Goal: Task Accomplishment & Management: Manage account settings

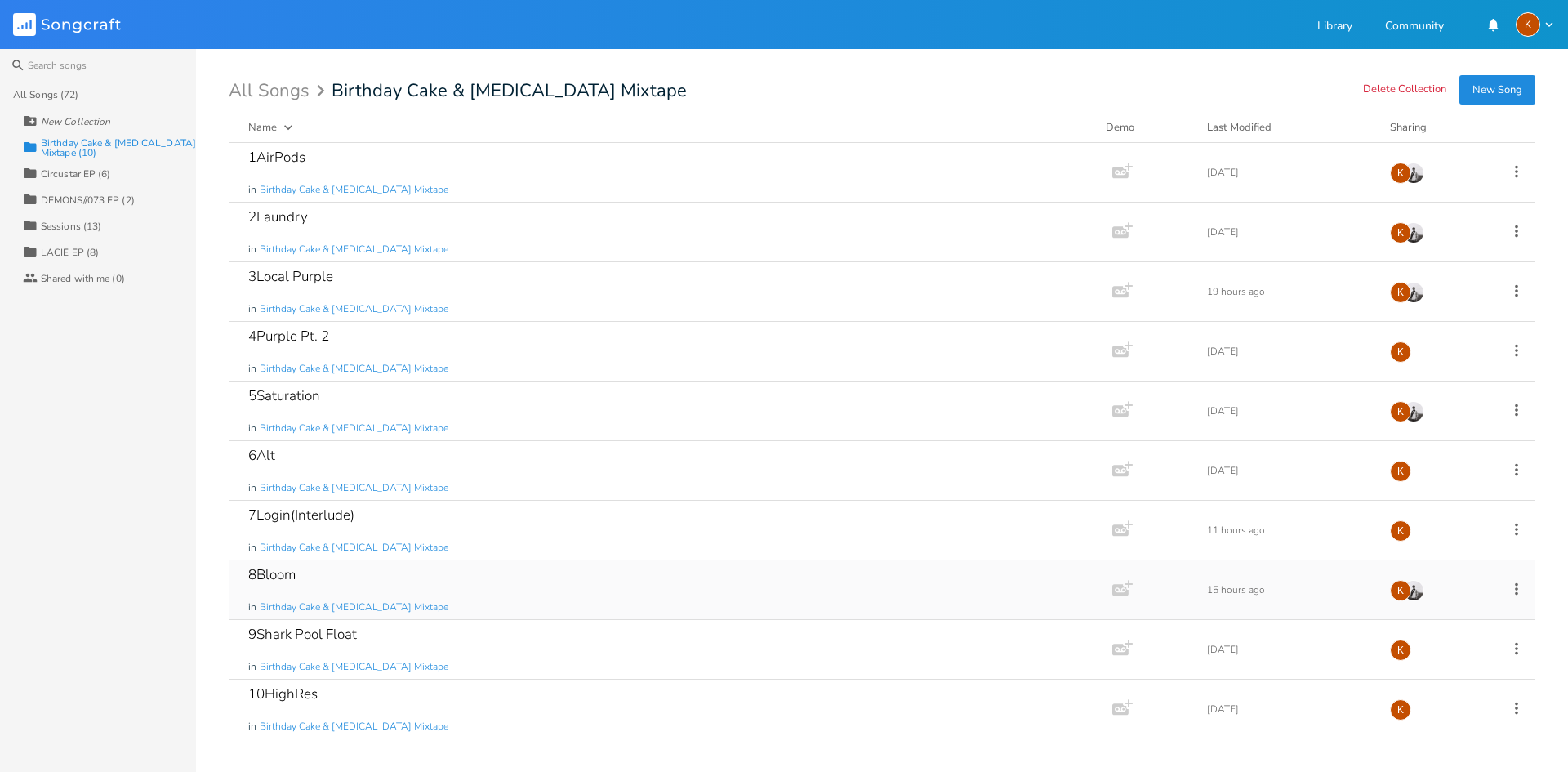
click at [1517, 588] on icon at bounding box center [1516, 588] width 4 height 12
click at [1411, 605] on li "Edit Rename" at bounding box center [1450, 615] width 131 height 28
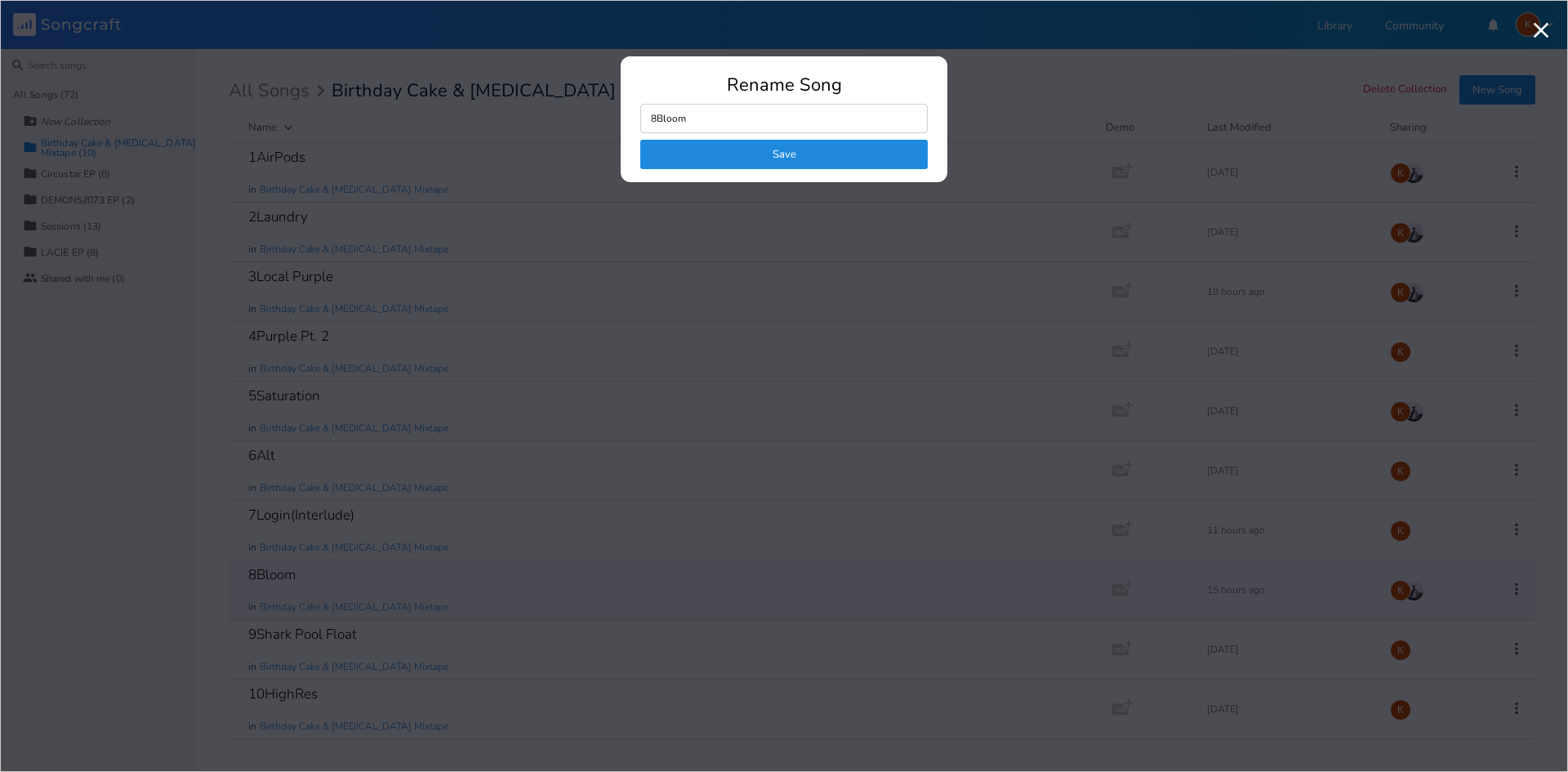
click at [732, 108] on input "8Bloom" at bounding box center [784, 119] width 288 height 29
type input "/"
type input "8Dorthy"
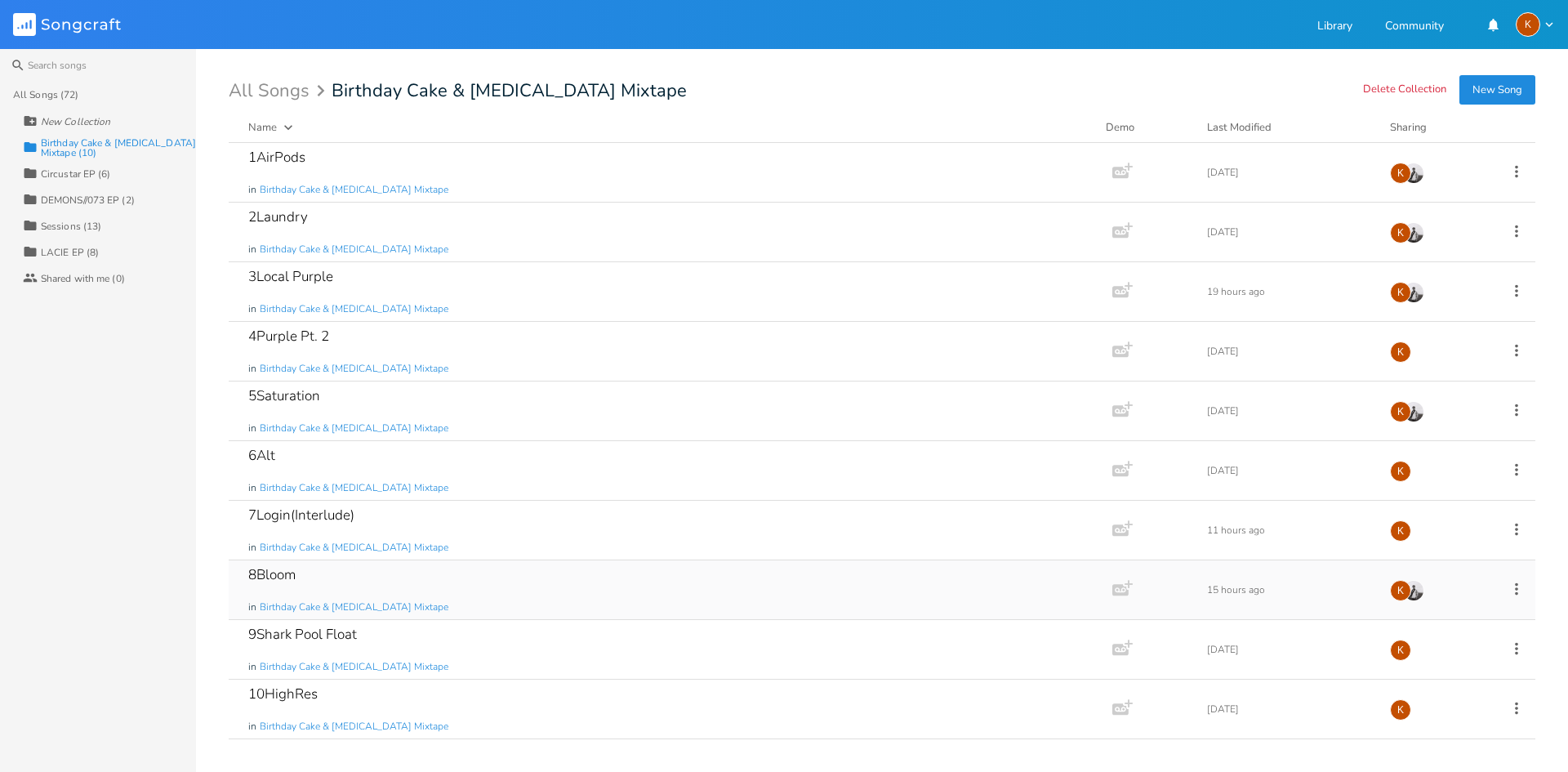
click at [417, 588] on div "8Bloom in Birthday Cake & [MEDICAL_DATA] Mixtape" at bounding box center [667, 590] width 838 height 59
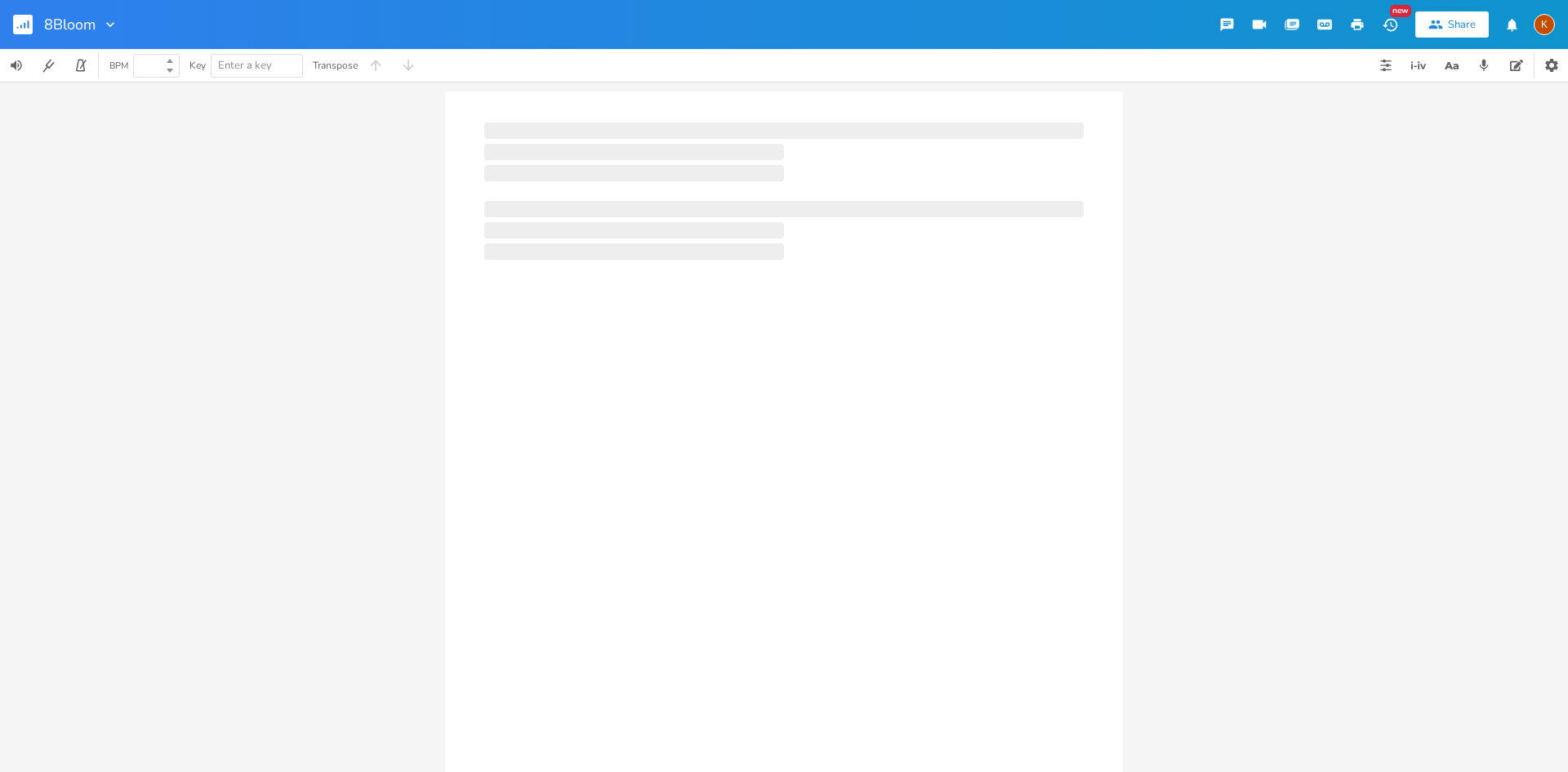
type input "100"
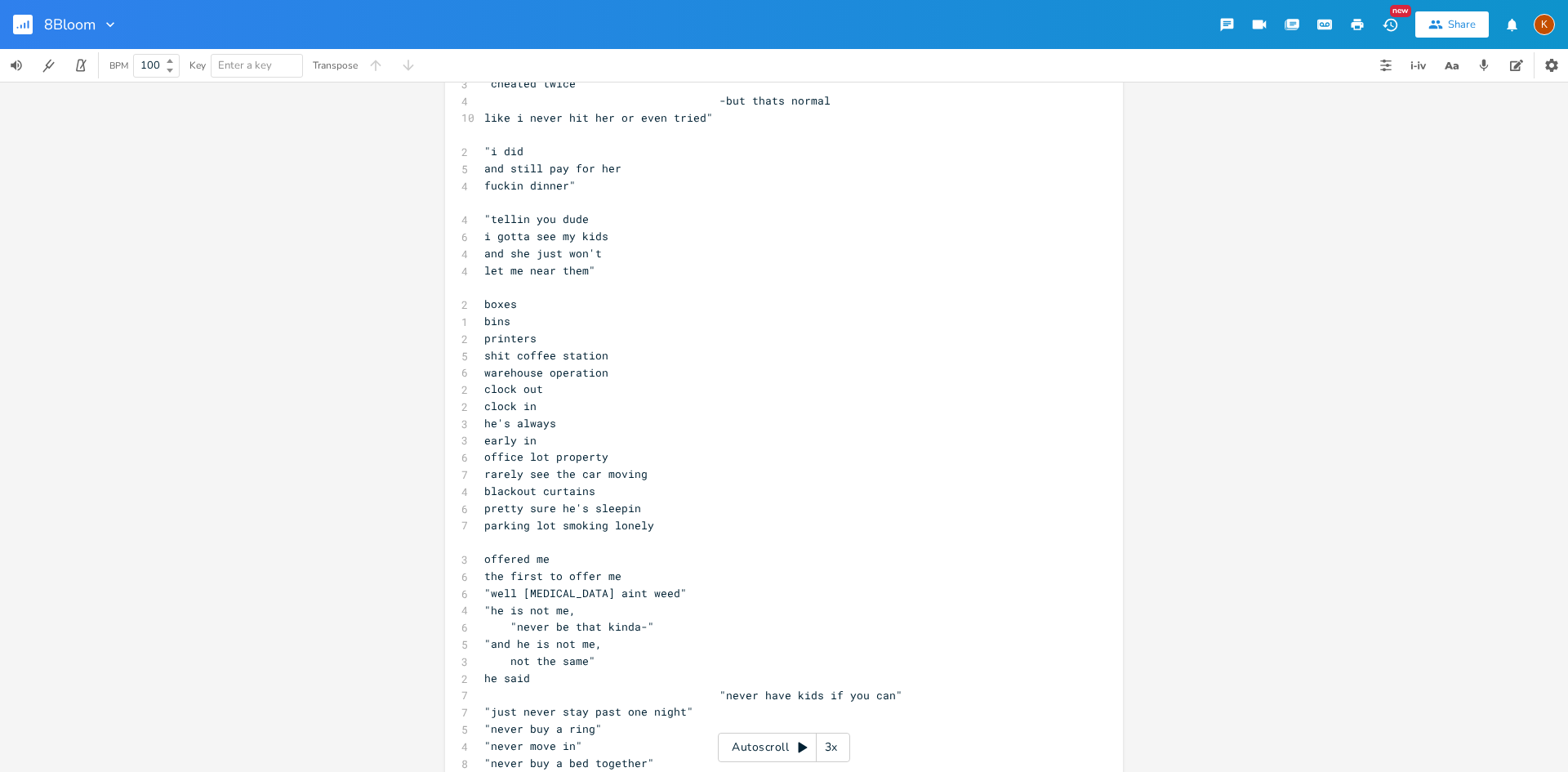
scroll to position [1389, 0]
click at [534, 440] on pre "early in" at bounding box center [775, 440] width 589 height 17
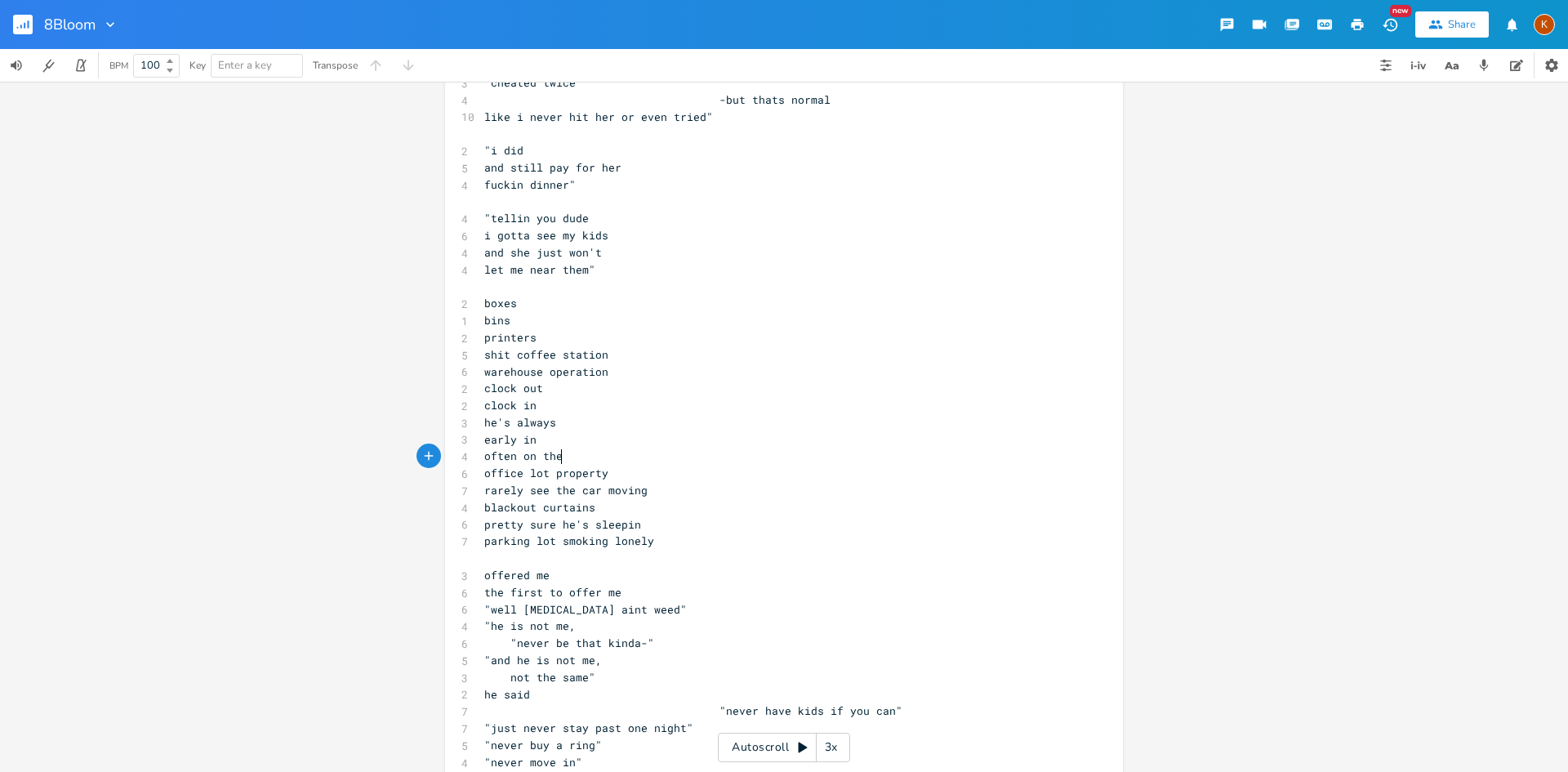
scroll to position [0, 58]
type textarea "often on the"
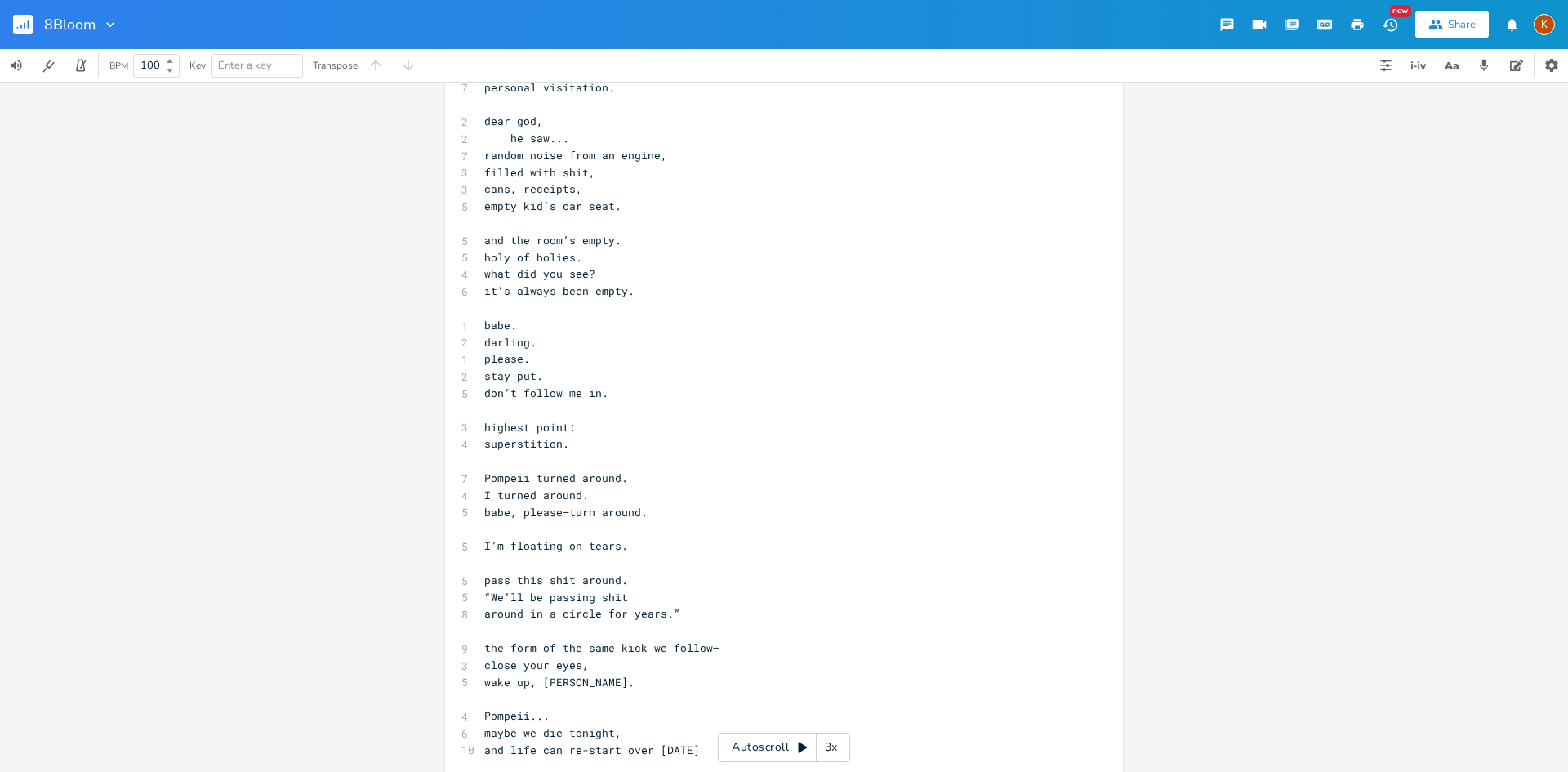
scroll to position [10106, 0]
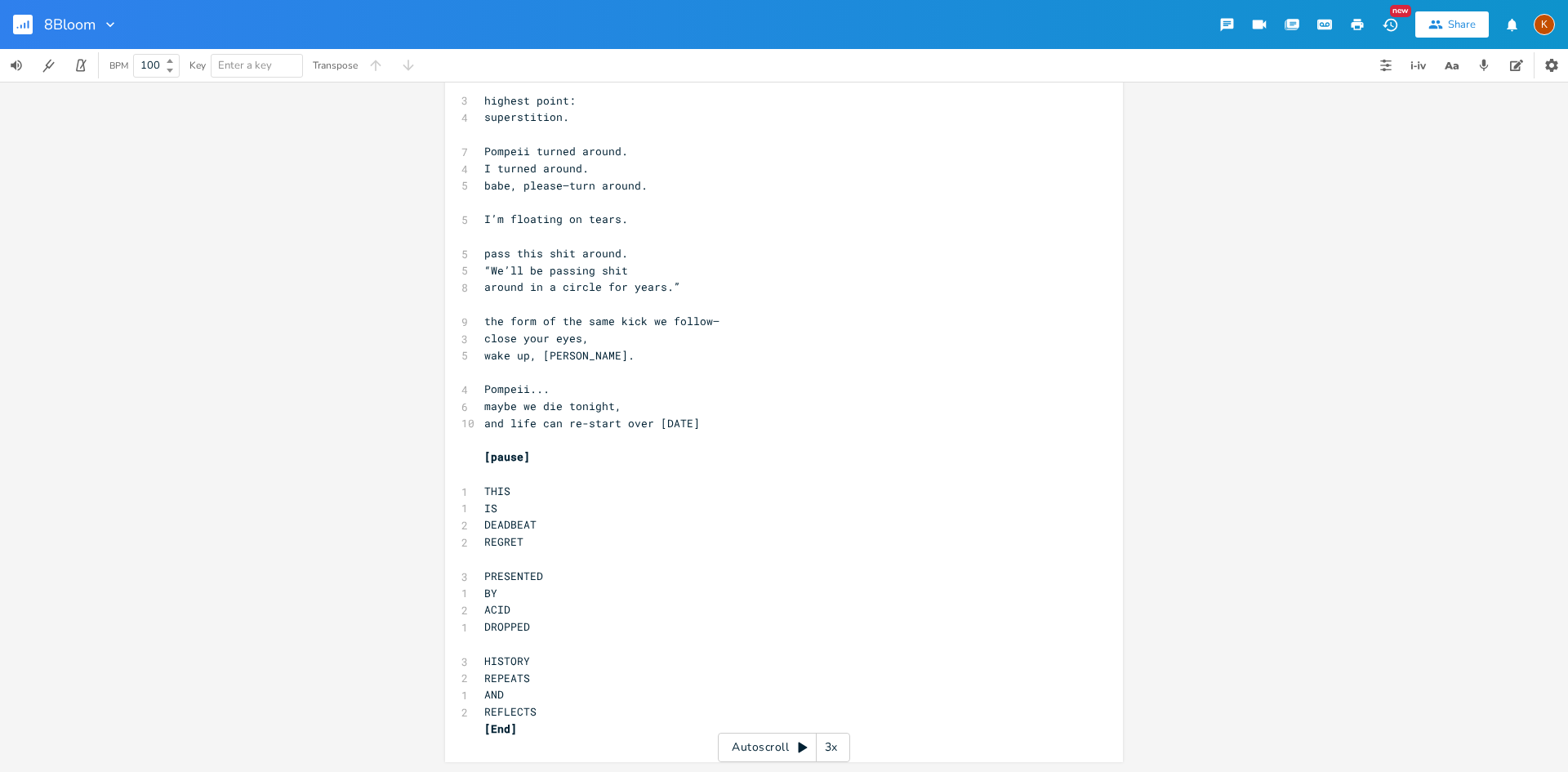
click at [587, 355] on span "wake up, [PERSON_NAME]." at bounding box center [559, 355] width 150 height 15
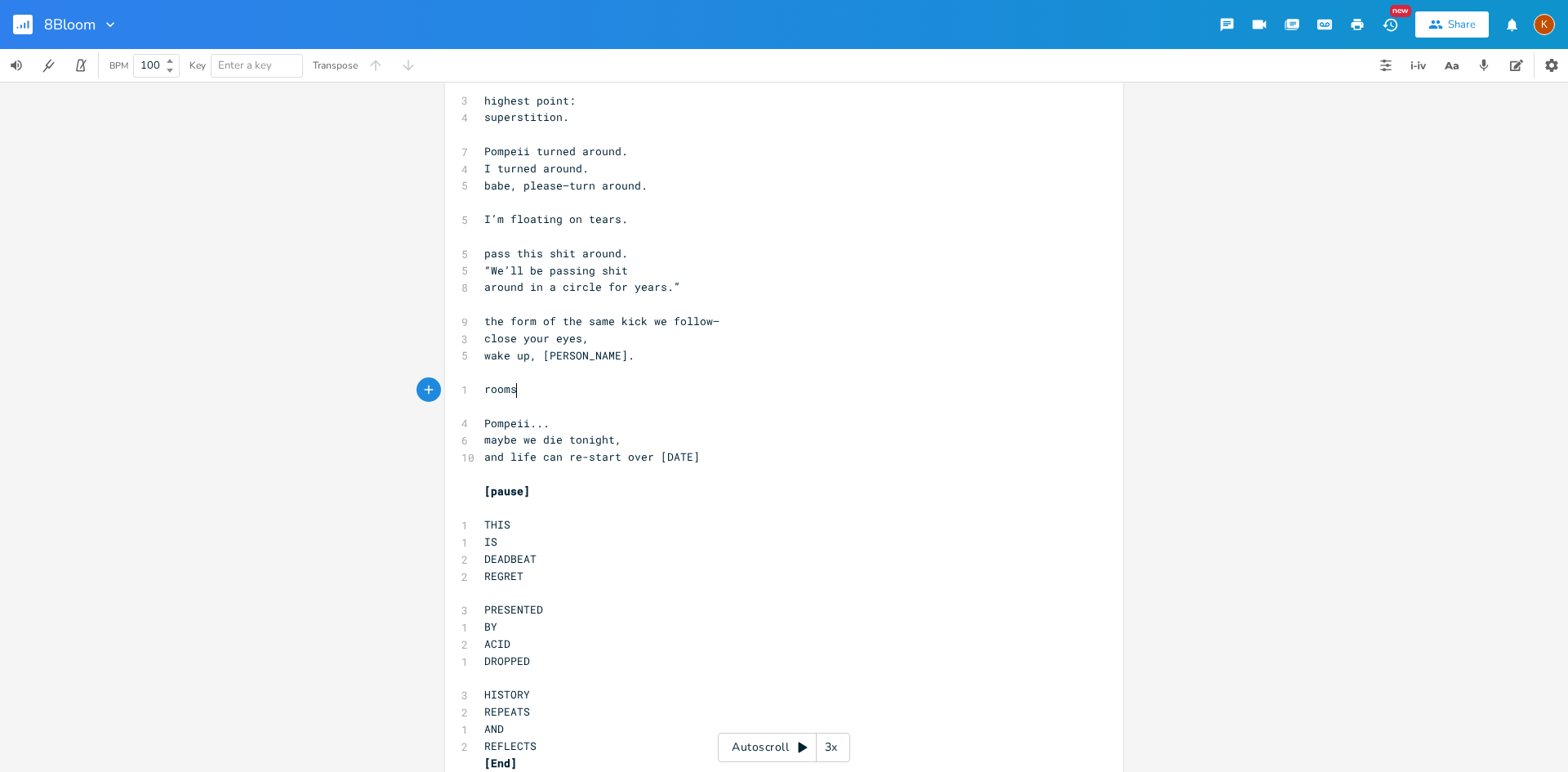
scroll to position [0, 32]
type textarea "rooms always been empo"
type textarea "ty"
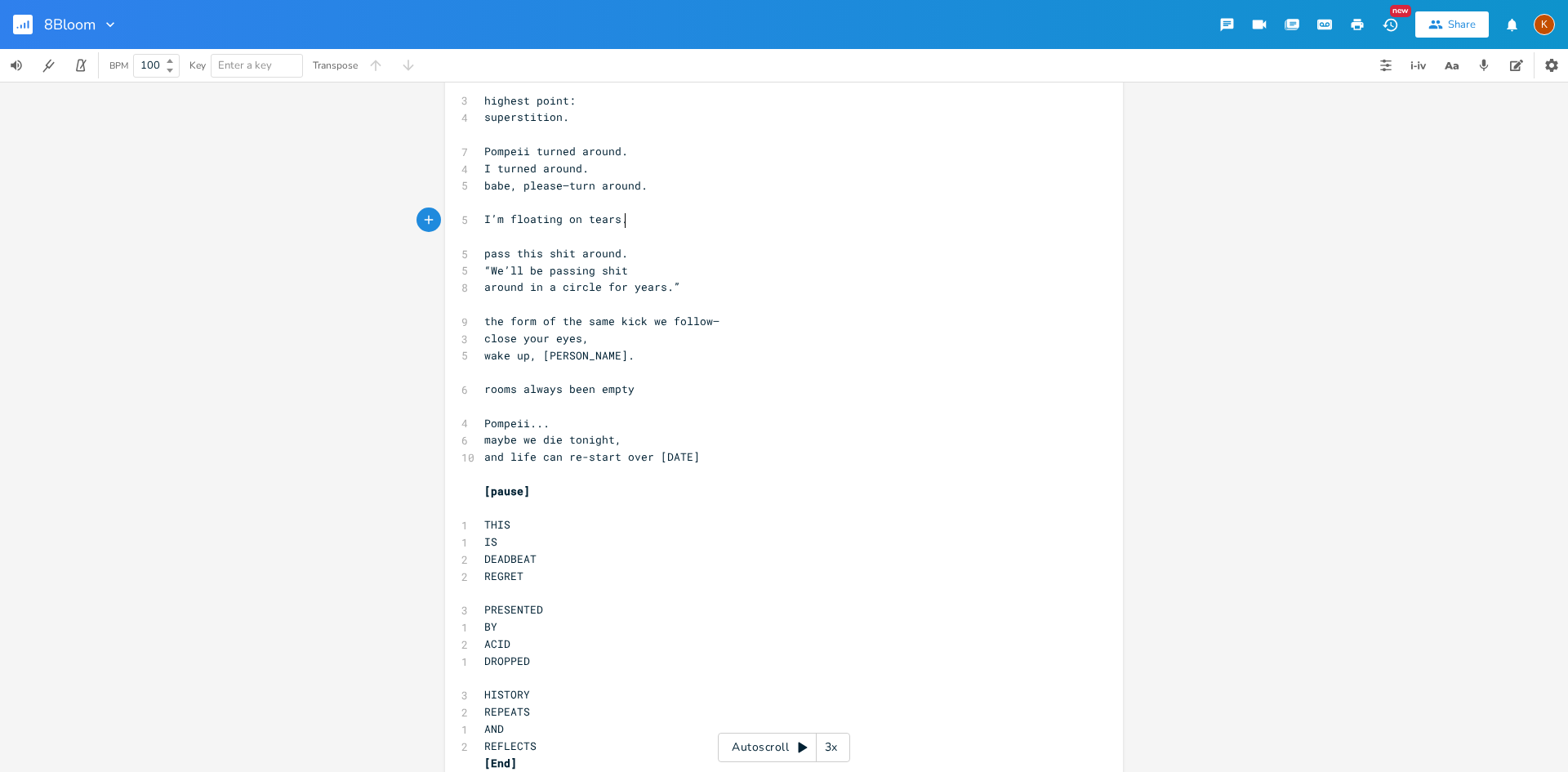
type textarea "I’m floating on tears."
drag, startPoint x: 631, startPoint y: 226, endPoint x: 455, endPoint y: 222, distance: 176.0
click at [699, 219] on pre "I’m floating on tears." at bounding box center [775, 219] width 589 height 17
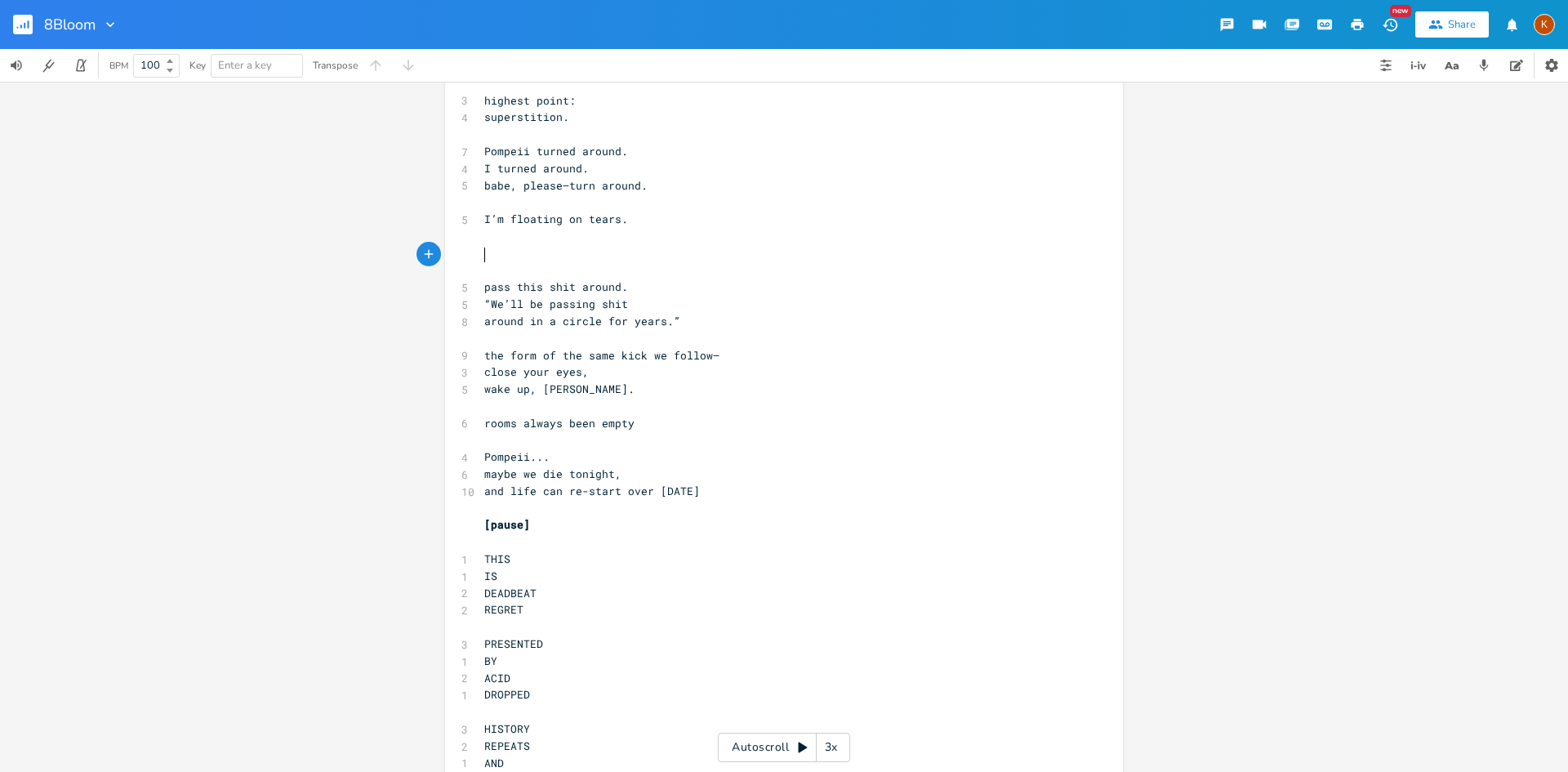
paste textarea "er [DATE]"
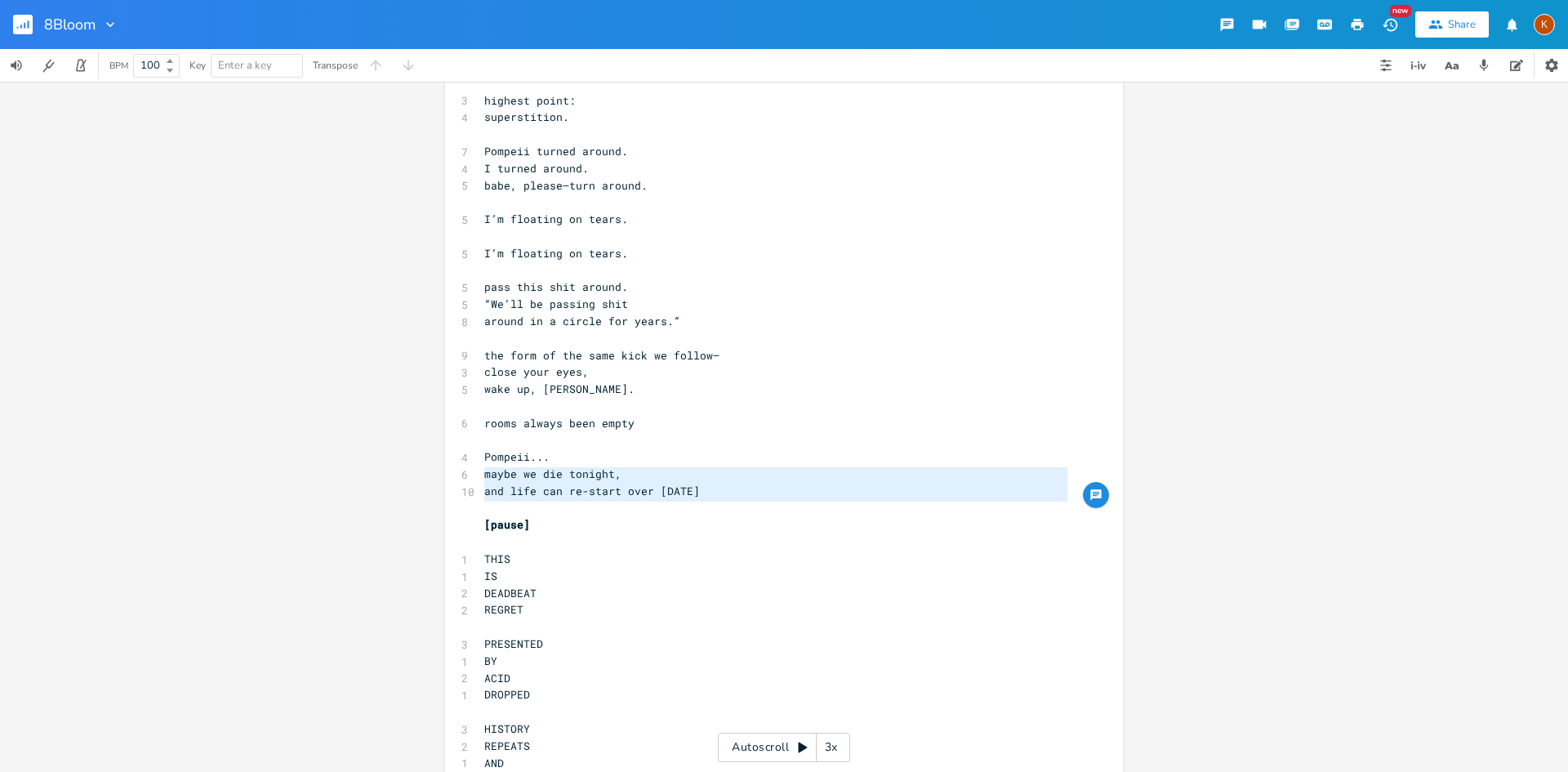
type textarea "Pompeii... maybe we die tonight, and life can re-start over [DATE]"
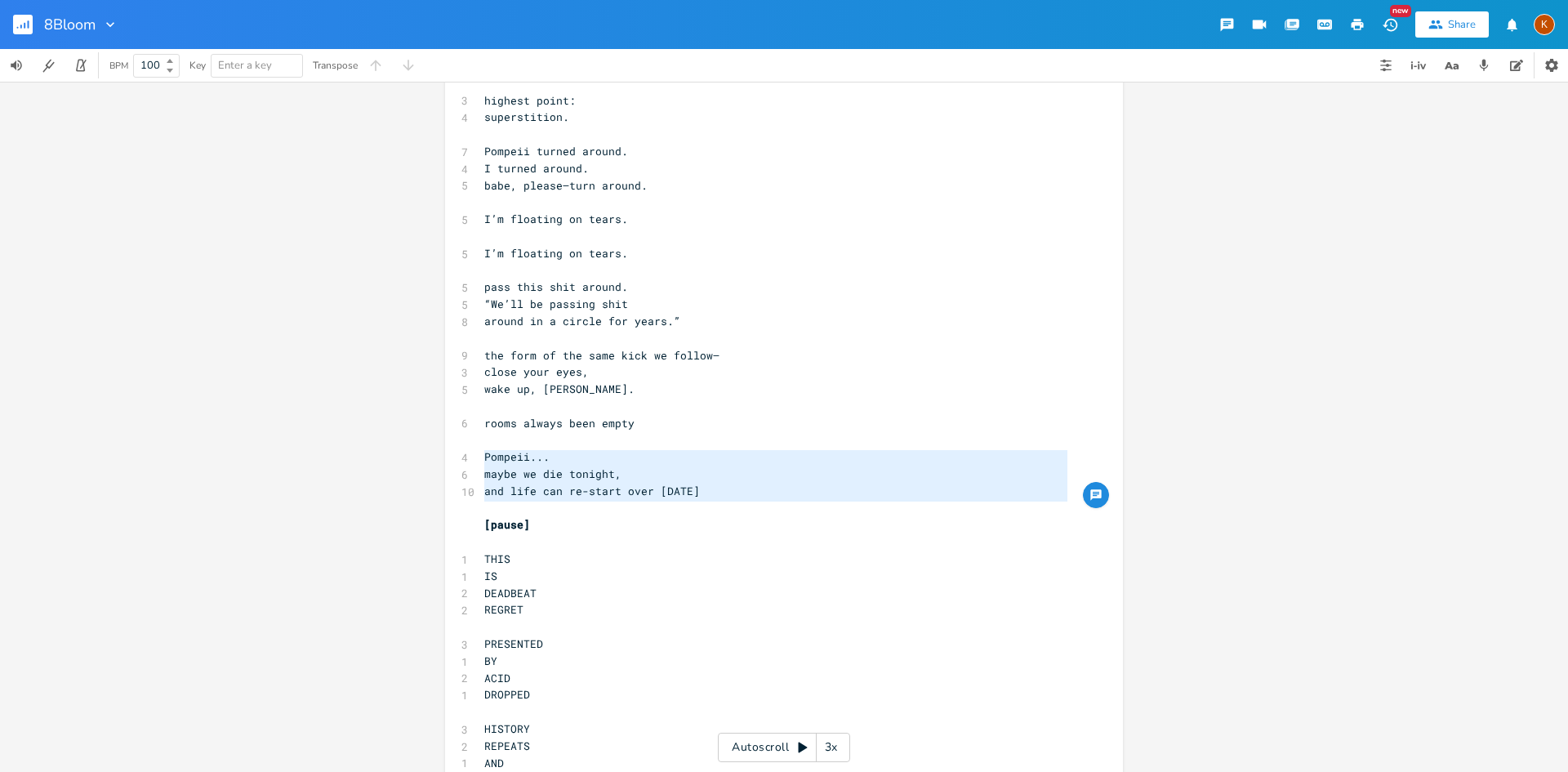
drag, startPoint x: 738, startPoint y: 508, endPoint x: 456, endPoint y: 465, distance: 285.3
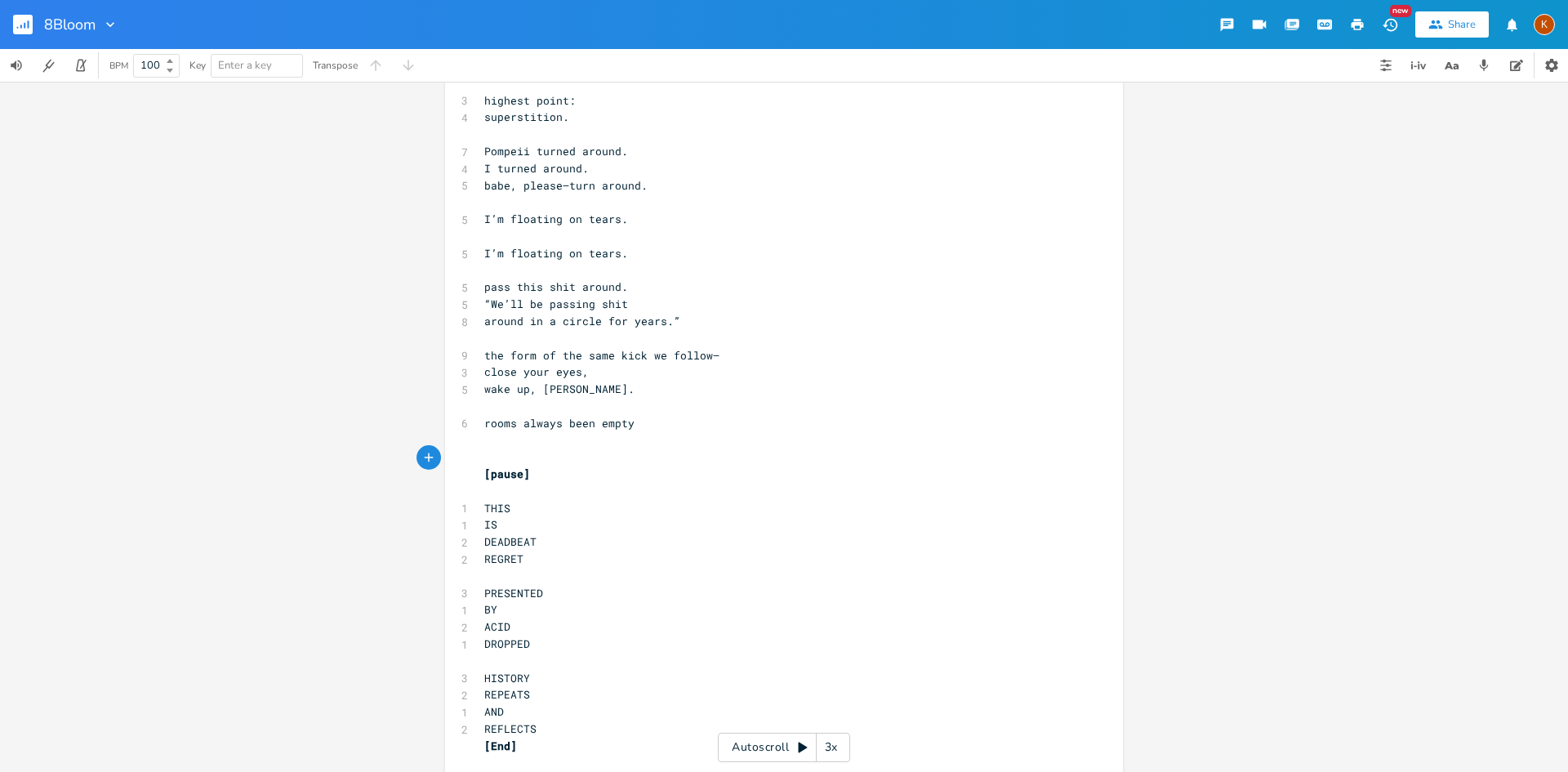
scroll to position [10105, 0]
click at [695, 432] on pre "rooms always been empty" at bounding box center [775, 425] width 589 height 17
click at [481, 374] on pre "close your eyes," at bounding box center [775, 374] width 589 height 17
click at [481, 391] on pre "wake up, [PERSON_NAME]." at bounding box center [775, 391] width 589 height 17
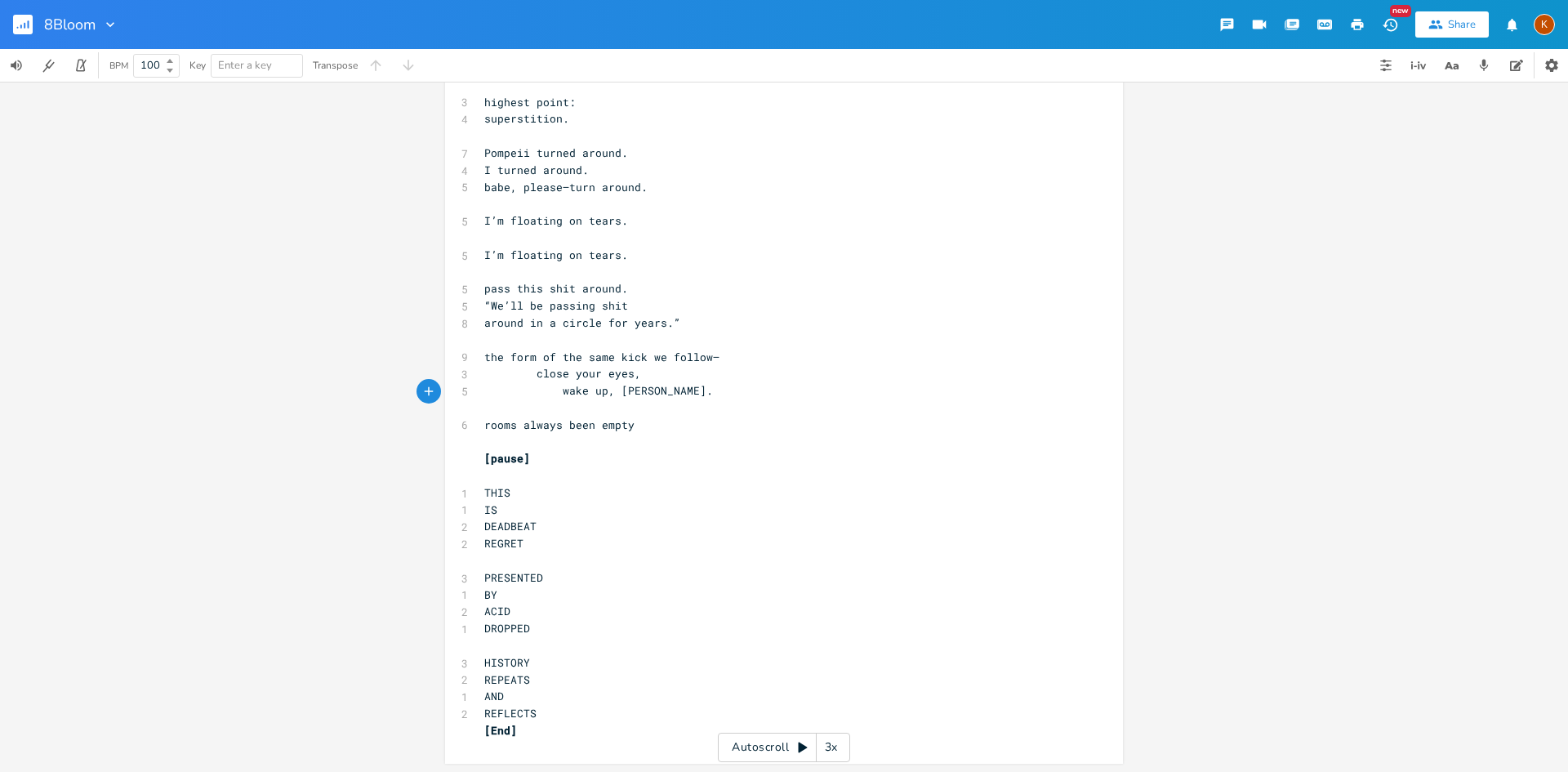
click at [481, 427] on pre "rooms always been empty" at bounding box center [775, 425] width 589 height 17
click at [554, 396] on span at bounding box center [549, 391] width 26 height 17
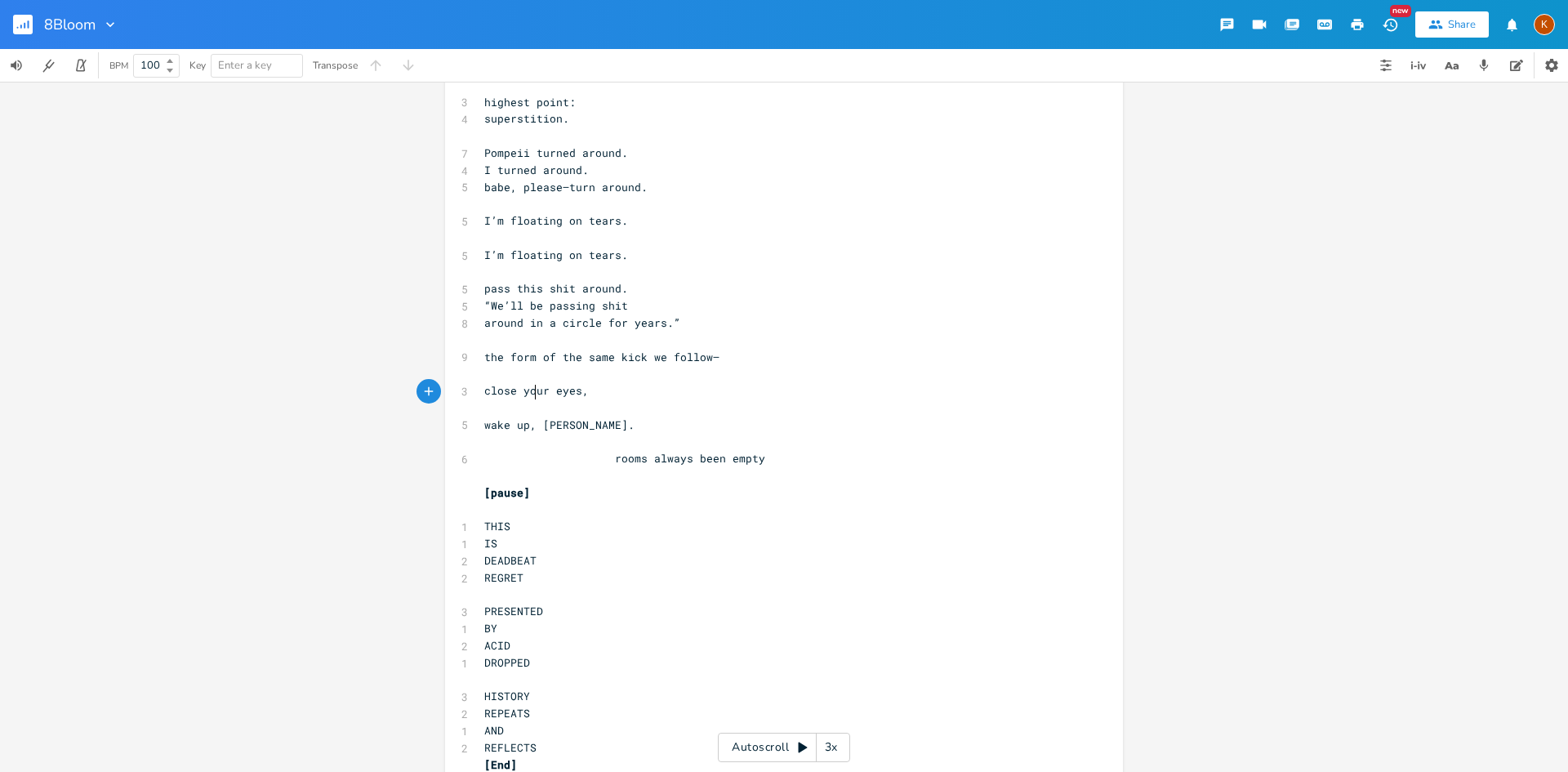
click at [773, 462] on pre "rooms always been empty" at bounding box center [775, 458] width 589 height 17
type textarea "...."
drag, startPoint x: 714, startPoint y: 462, endPoint x: 644, endPoint y: 464, distance: 70.0
click at [644, 464] on span "rooms always been empty...." at bounding box center [638, 458] width 307 height 15
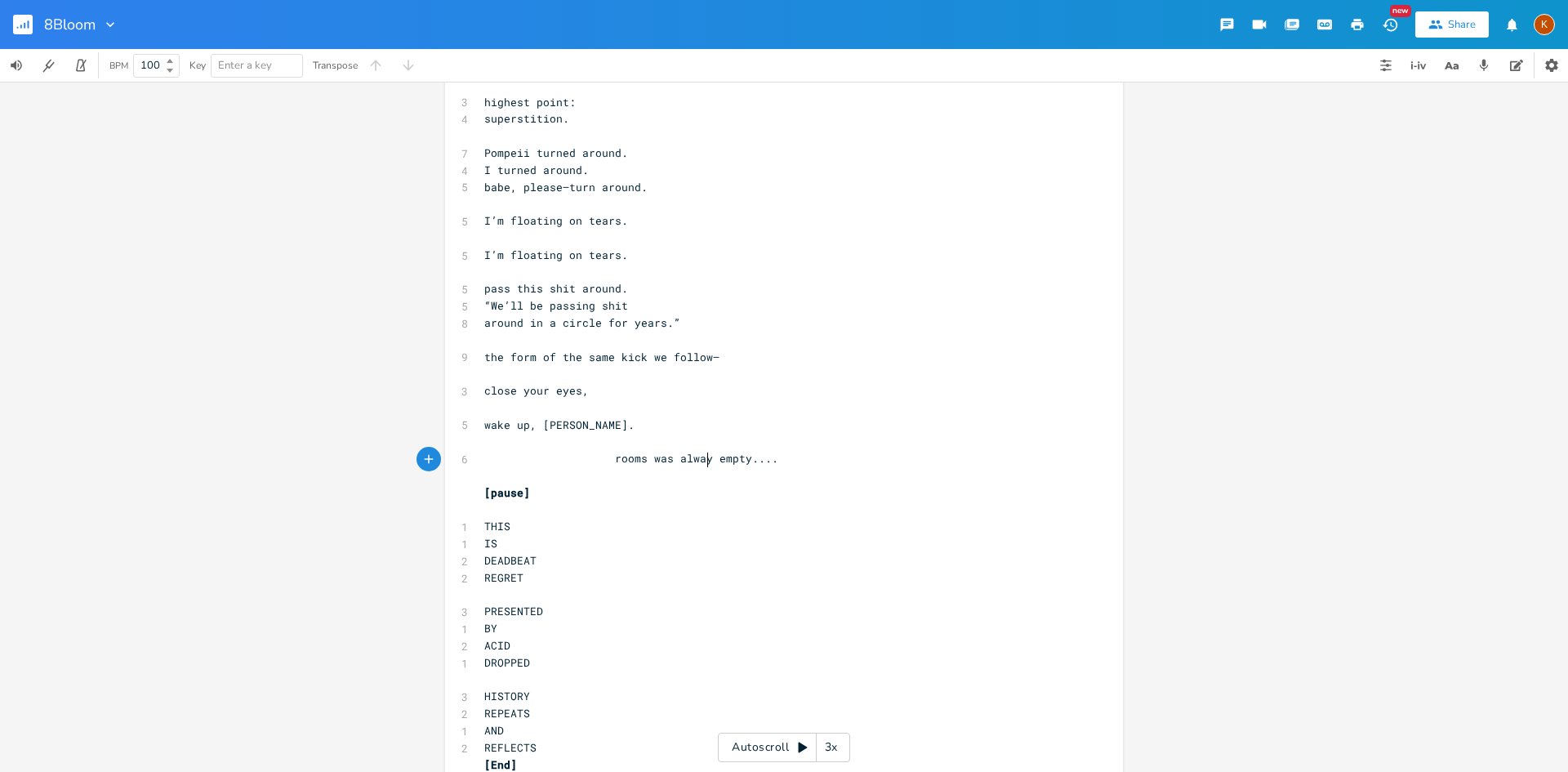
scroll to position [0, 56]
type textarea "was always"
click at [33, 19] on button "button" at bounding box center [29, 24] width 33 height 40
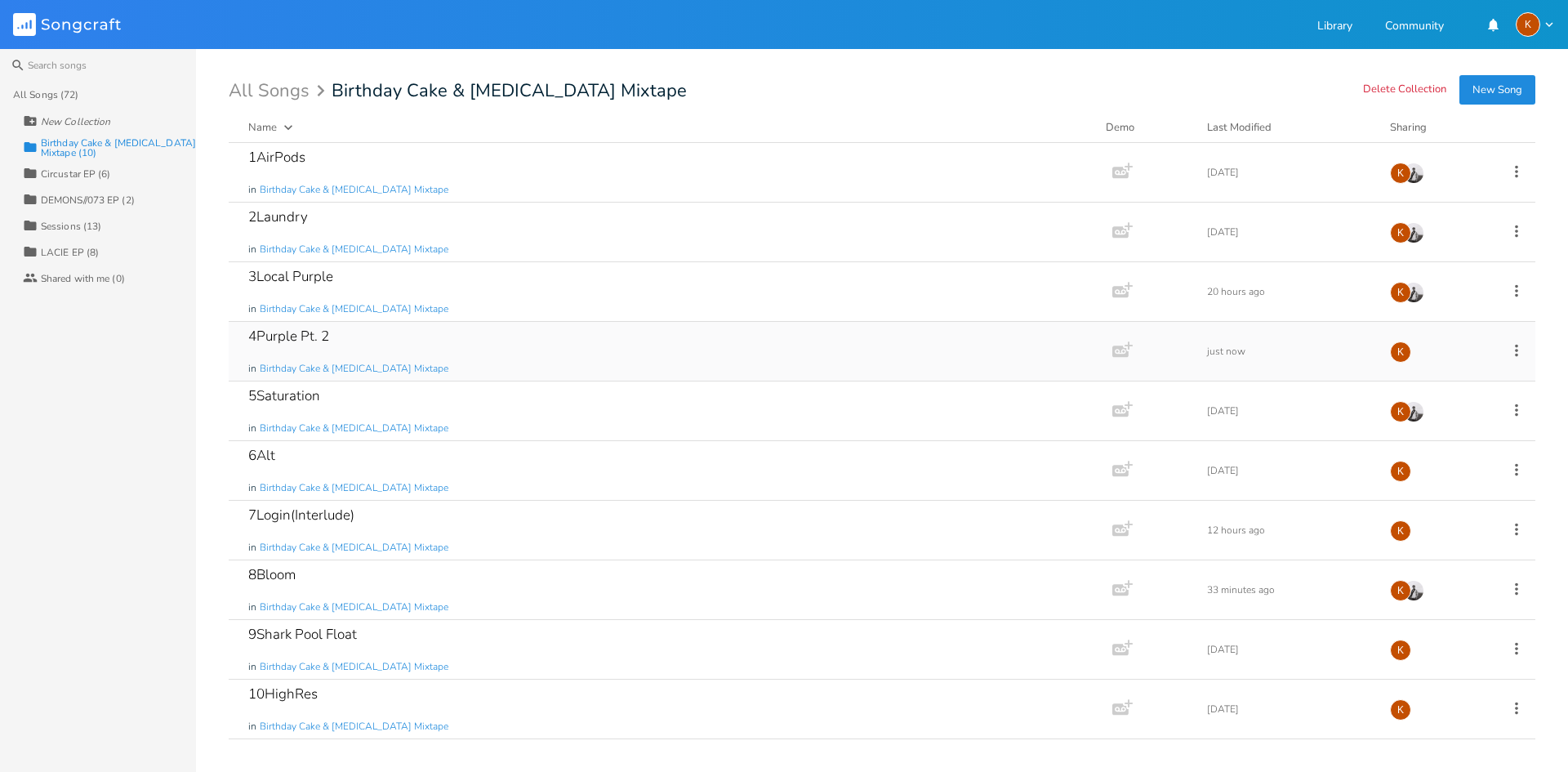
click at [1522, 346] on icon at bounding box center [1516, 351] width 18 height 18
click at [1462, 369] on li "Edit Rename" at bounding box center [1450, 375] width 131 height 28
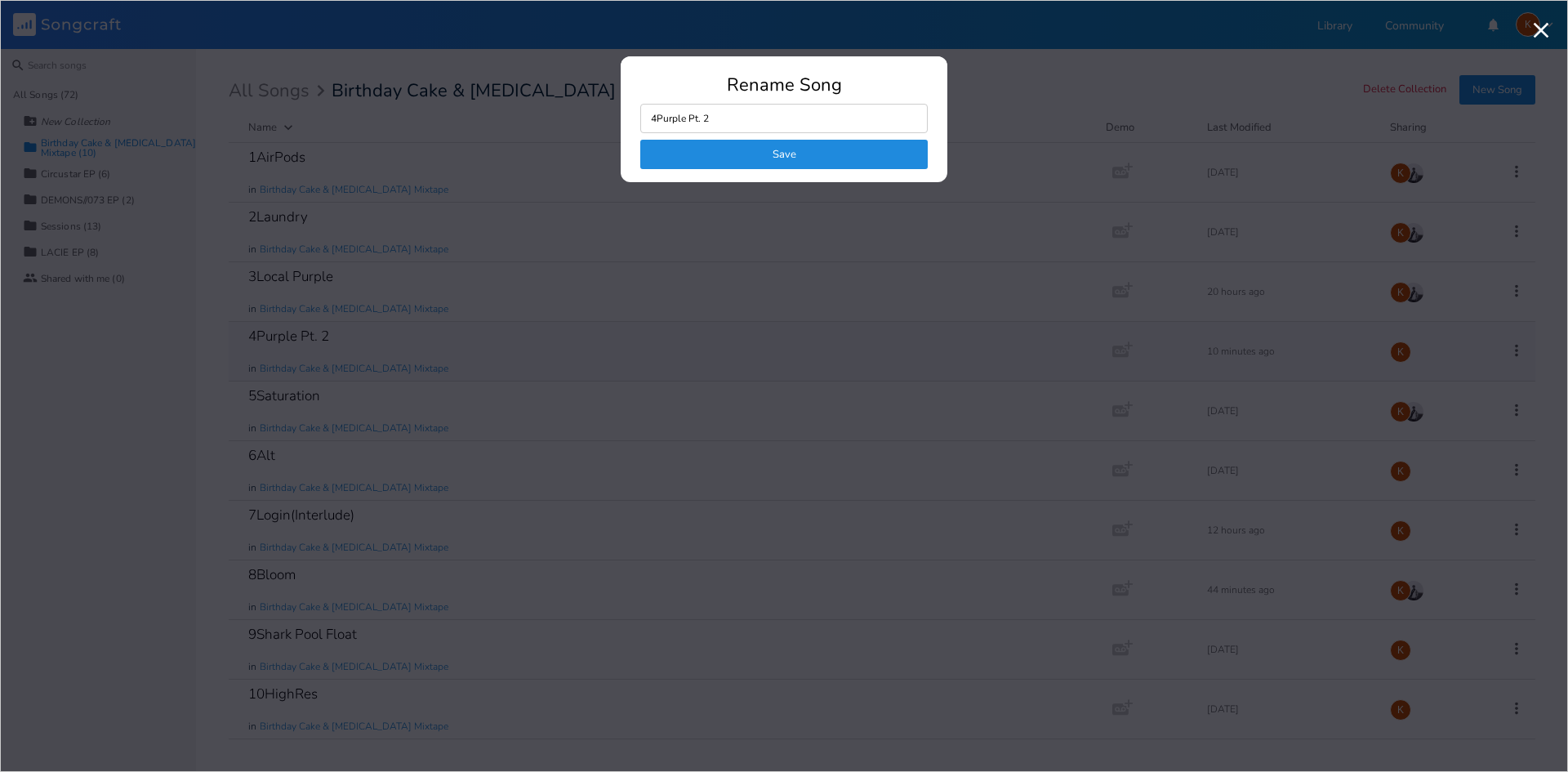
click at [734, 117] on input "4Purple Pt. 2" at bounding box center [784, 119] width 288 height 29
drag, startPoint x: 741, startPoint y: 118, endPoint x: 689, endPoint y: 122, distance: 52.2
click at [689, 122] on input "4Purple Pt. 2" at bounding box center [784, 119] width 288 height 29
click at [687, 121] on input "4Purple Pt. 2" at bounding box center [784, 119] width 288 height 29
type input "4Party Room Pt. 2"
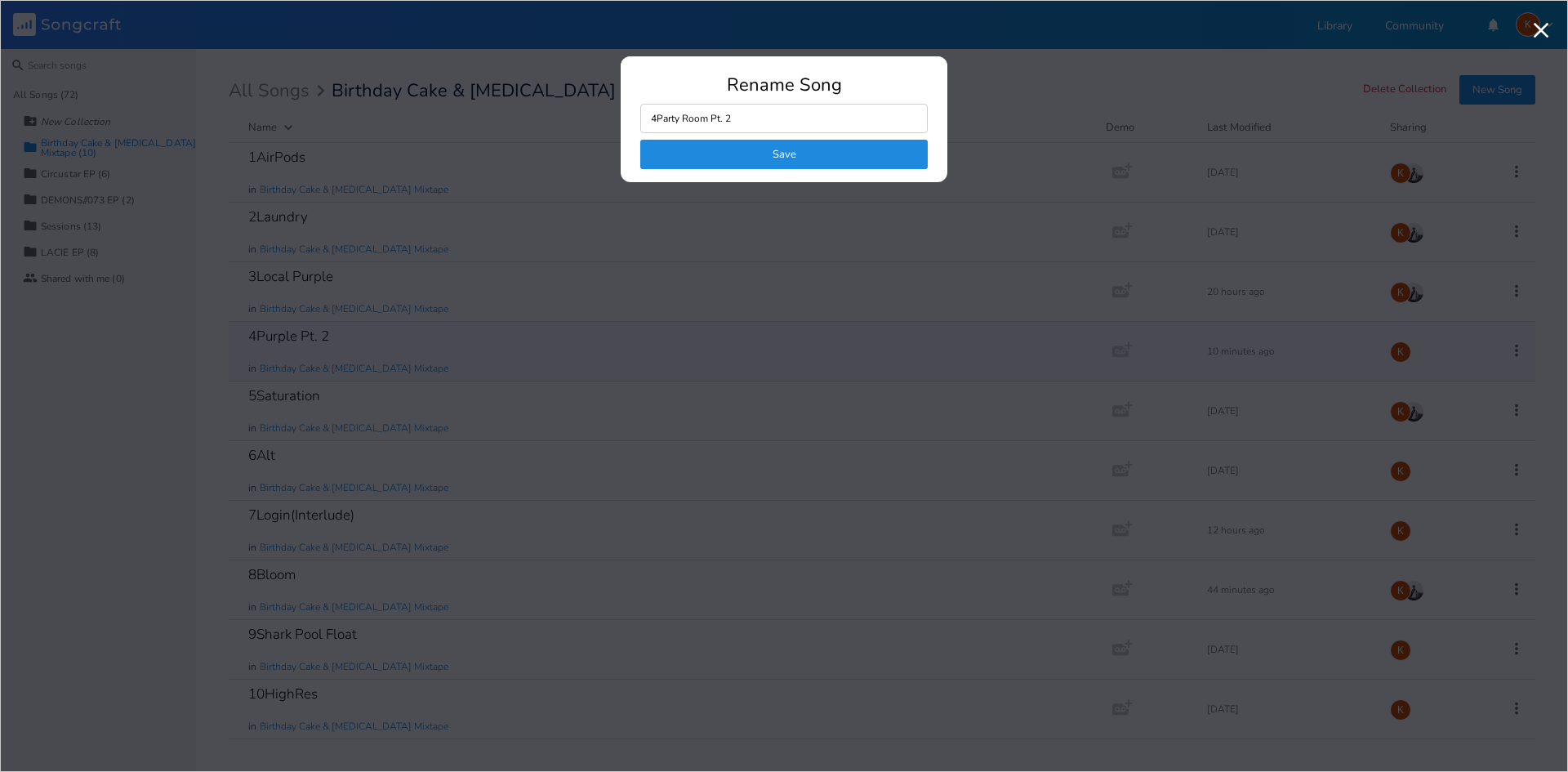
click button "Save" at bounding box center [784, 155] width 288 height 29
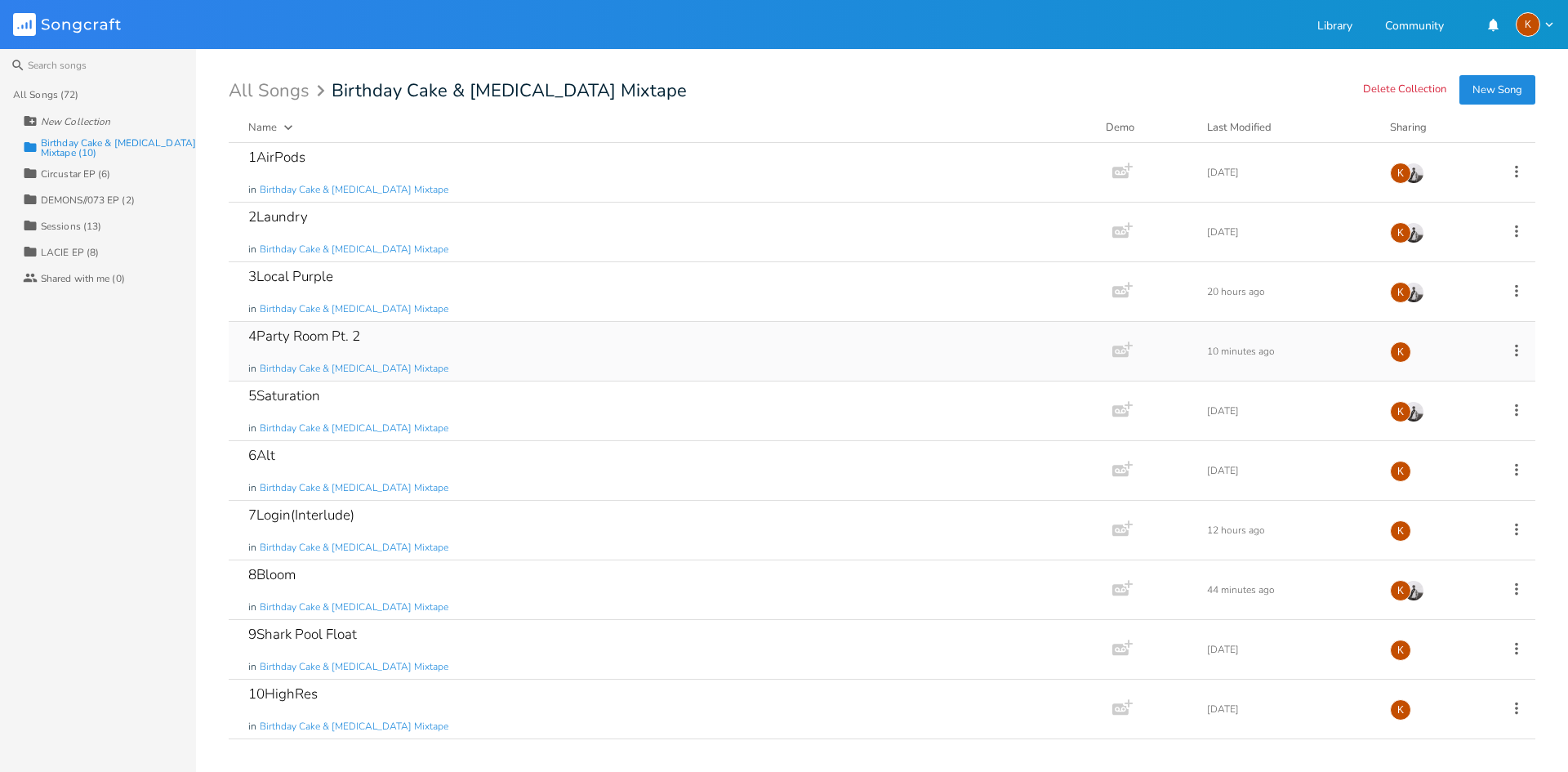
click at [1518, 350] on icon at bounding box center [1516, 351] width 18 height 18
click at [1459, 373] on li "Edit Rename" at bounding box center [1450, 375] width 131 height 28
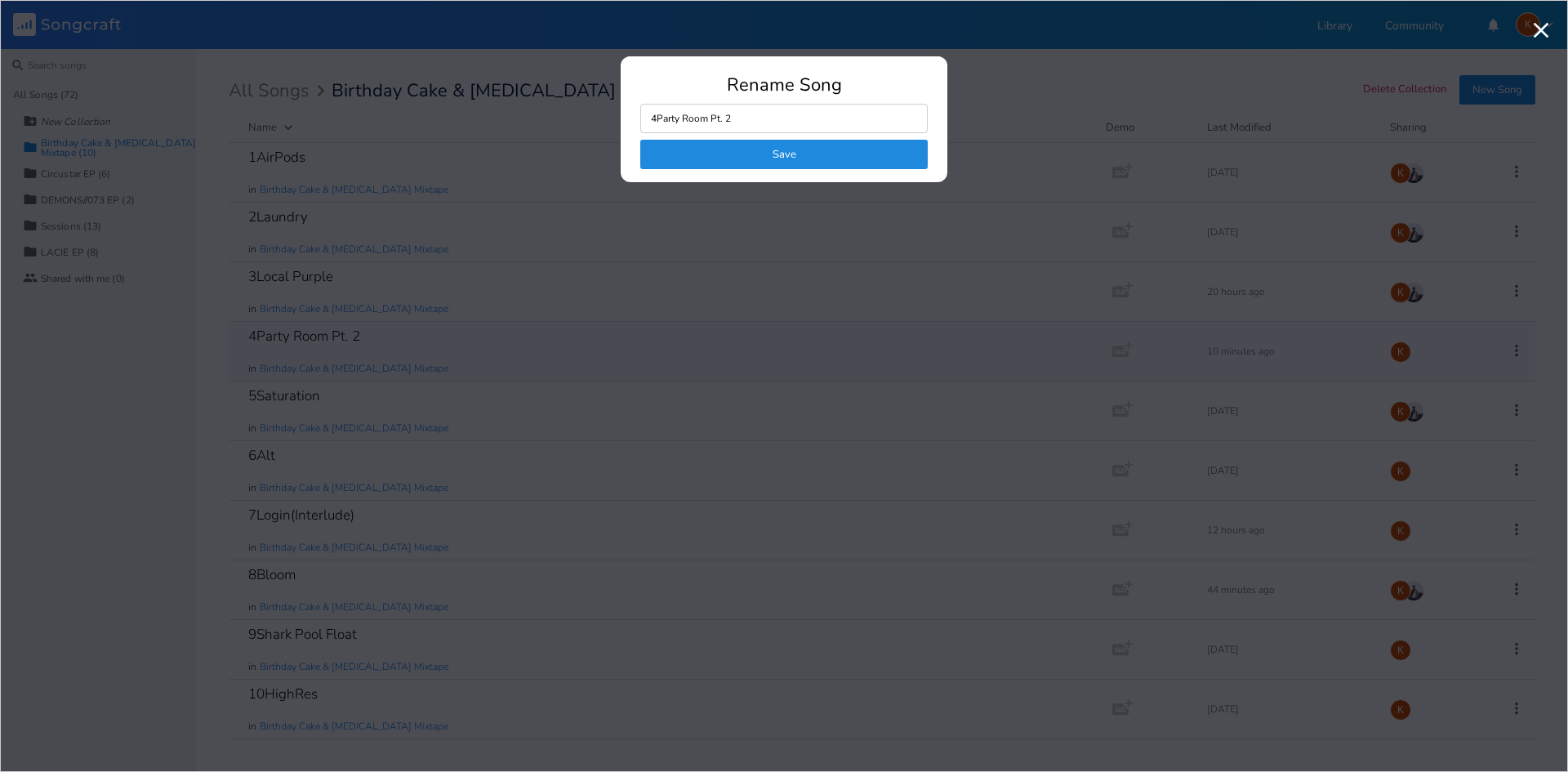
click at [723, 120] on input "4Party Room Pt. 2" at bounding box center [784, 119] width 288 height 29
drag, startPoint x: 709, startPoint y: 119, endPoint x: 837, endPoint y: 141, distance: 129.9
click at [712, 120] on input "4Party Room Pt. 2" at bounding box center [784, 119] width 288 height 29
type input "4Party Room/Purple Pt. 2"
click button "Save" at bounding box center [784, 155] width 288 height 29
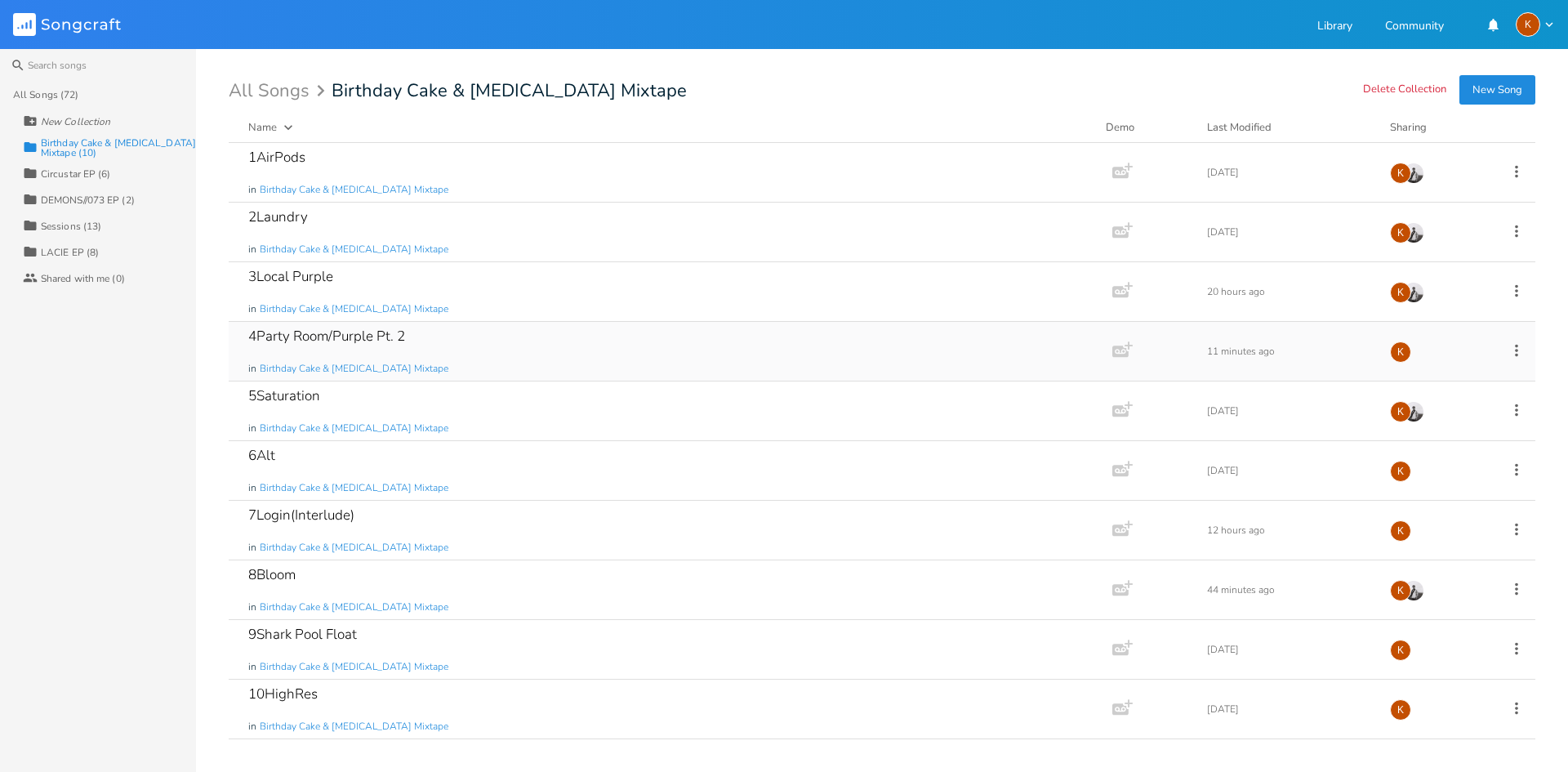
click at [1516, 355] on icon at bounding box center [1516, 350] width 4 height 12
click at [1411, 376] on span "Edit Rename" at bounding box center [1417, 375] width 52 height 11
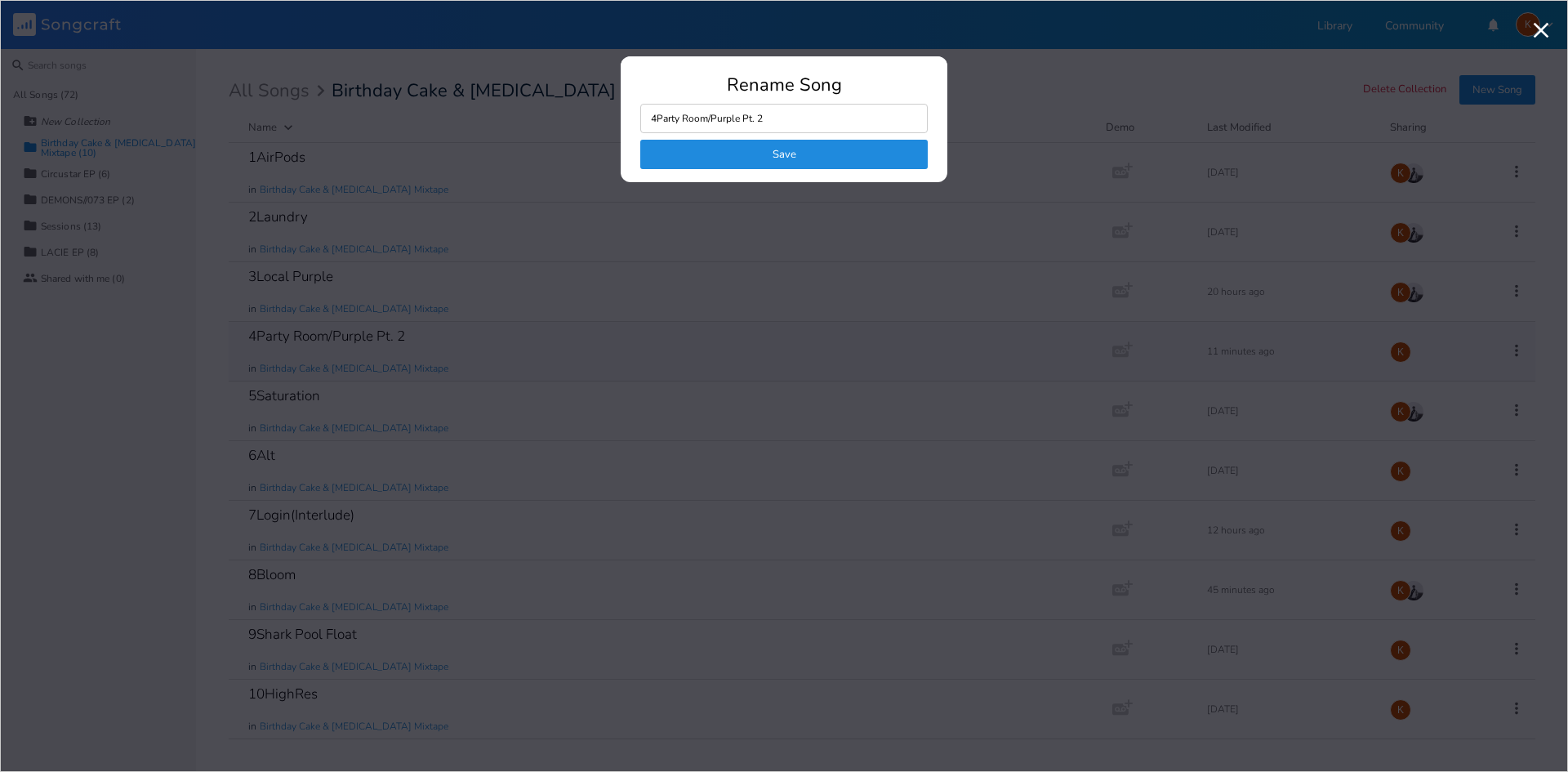
click at [704, 121] on input "4Party Room/Purple Pt. 2" at bounding box center [784, 119] width 288 height 29
click at [712, 122] on input "4Party Room/Purple Pt. 2" at bounding box center [784, 119] width 288 height 29
type input "4Purple Pt. 2"
click button "Save" at bounding box center [784, 155] width 288 height 29
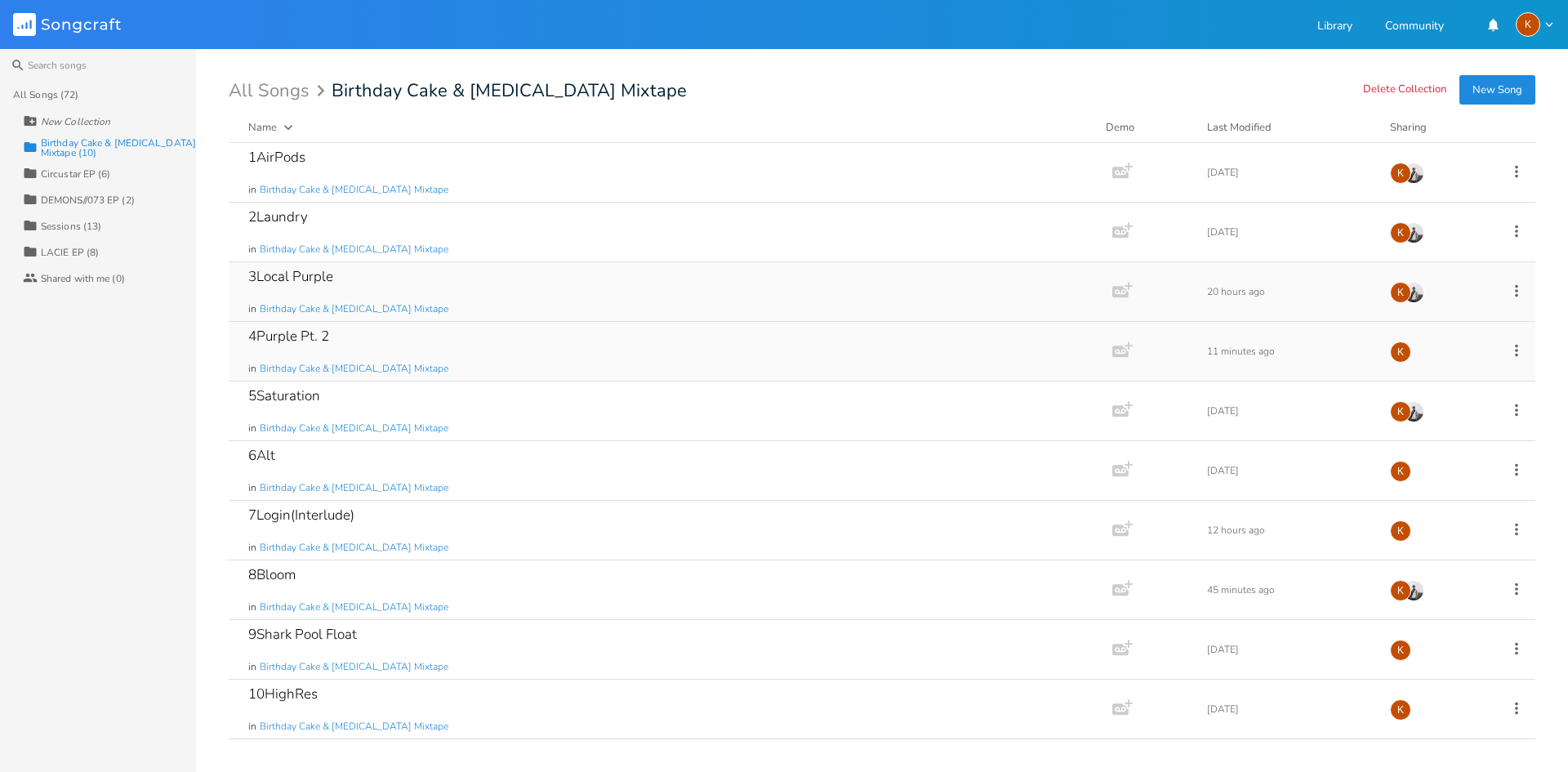
click at [563, 312] on div "3Local Purple in Birthday Cake & [MEDICAL_DATA] Mixtape" at bounding box center [667, 292] width 838 height 59
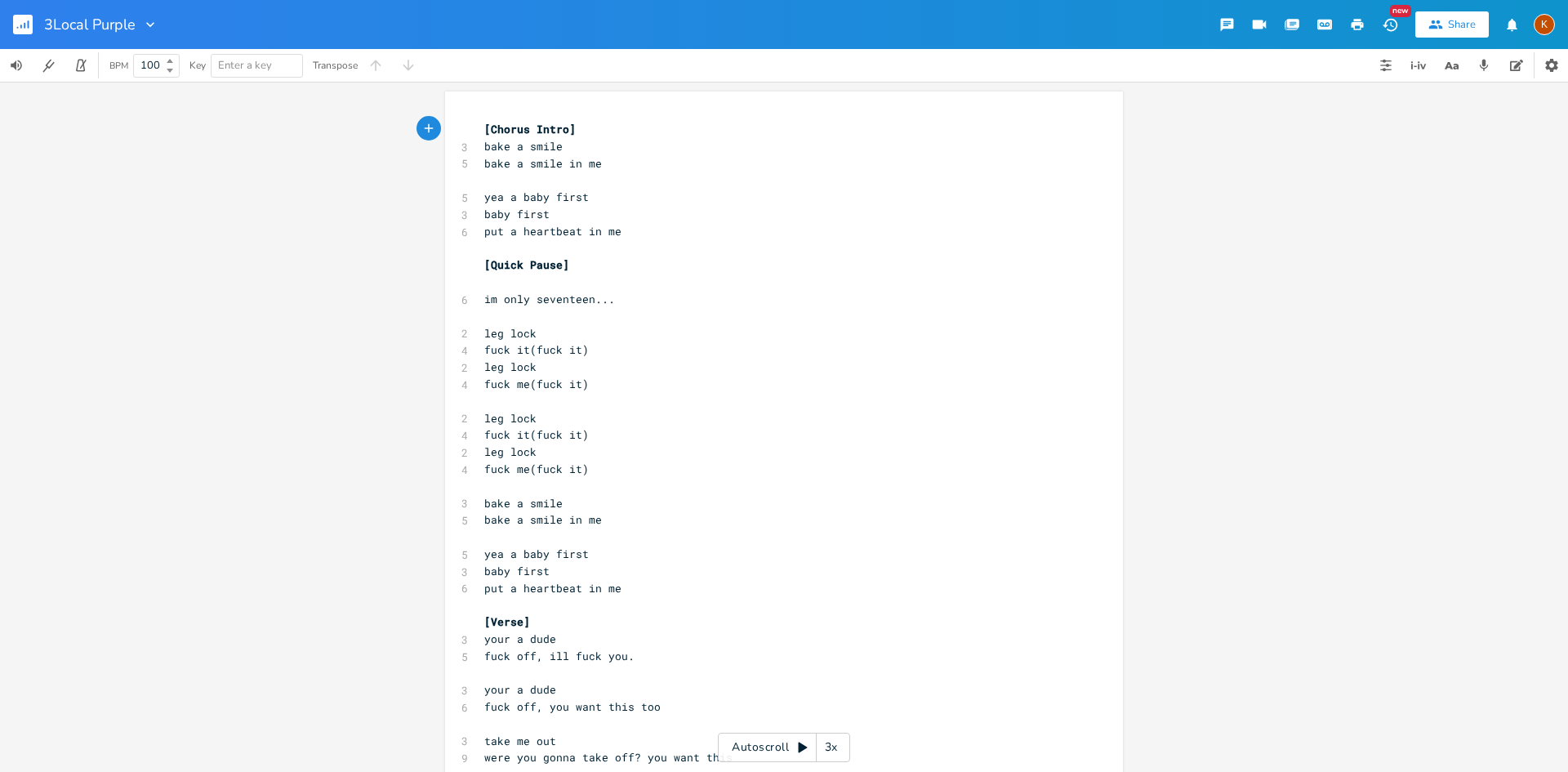
click at [15, 25] on rect "button" at bounding box center [22, 24] width 19 height 19
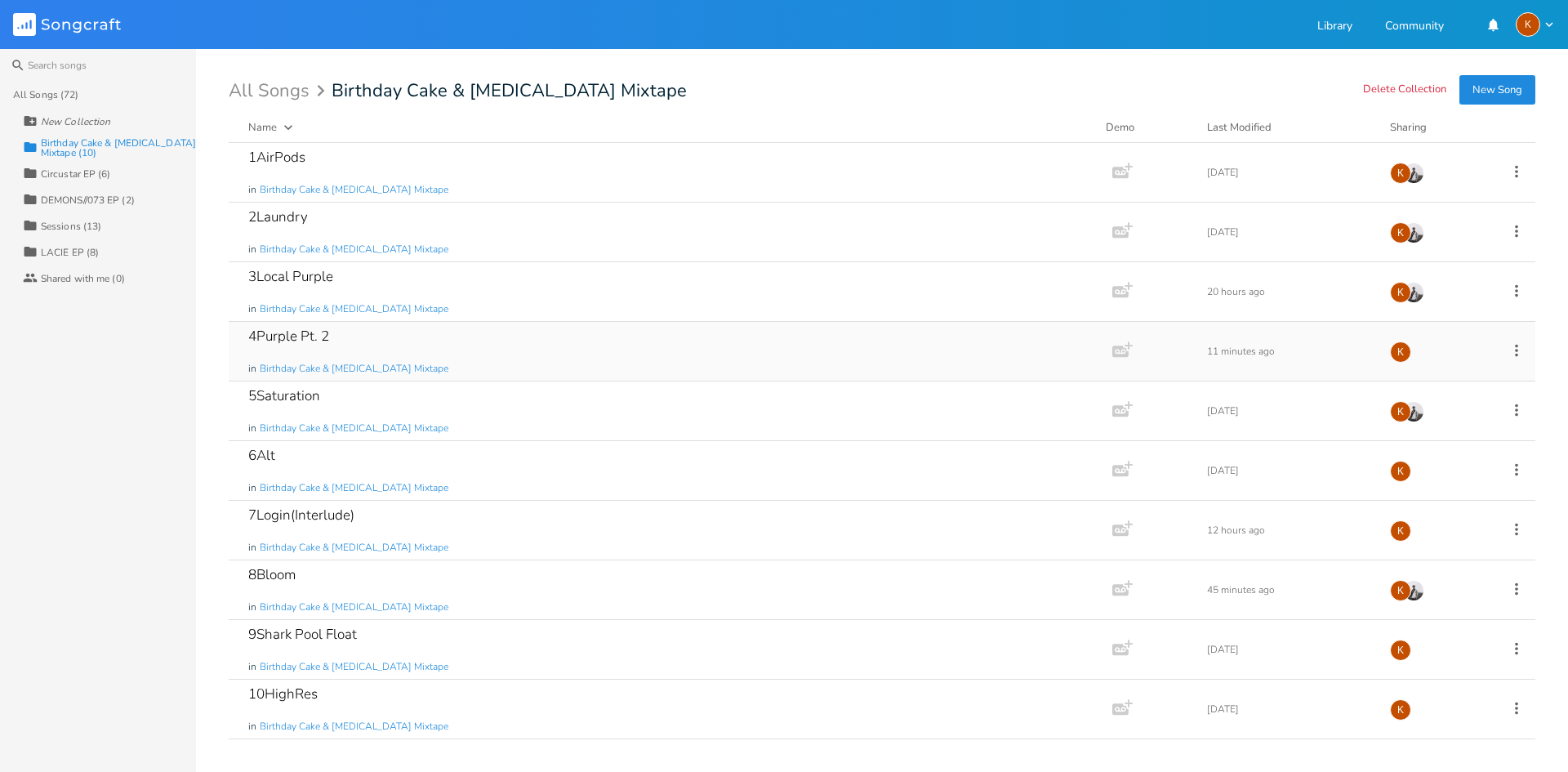
click at [411, 340] on div "4Purple Pt. 2 in Birthday Cake & [MEDICAL_DATA] Mixtape" at bounding box center [667, 351] width 838 height 59
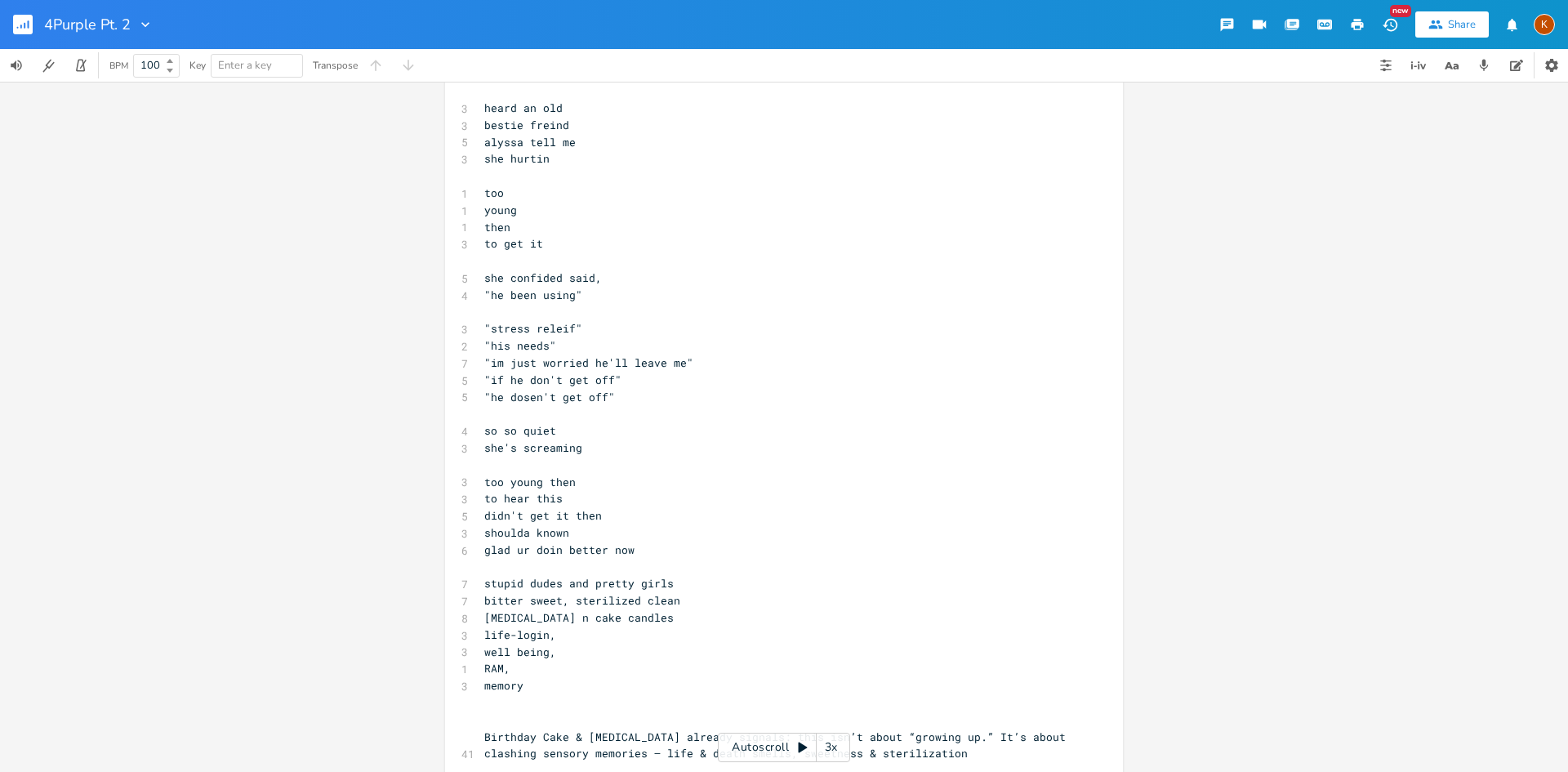
scroll to position [979, 0]
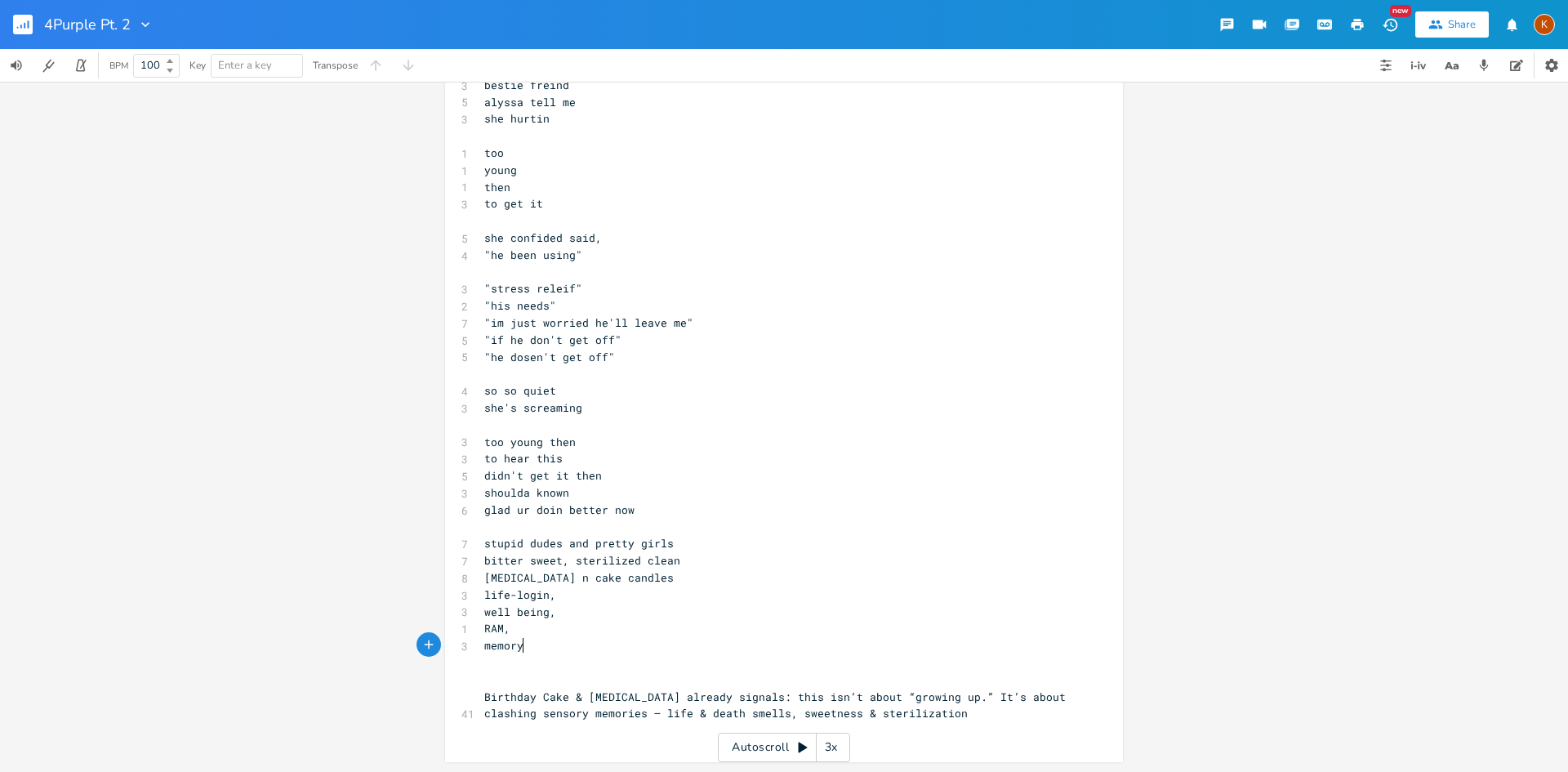
click at [565, 651] on pre "memory" at bounding box center [775, 646] width 589 height 17
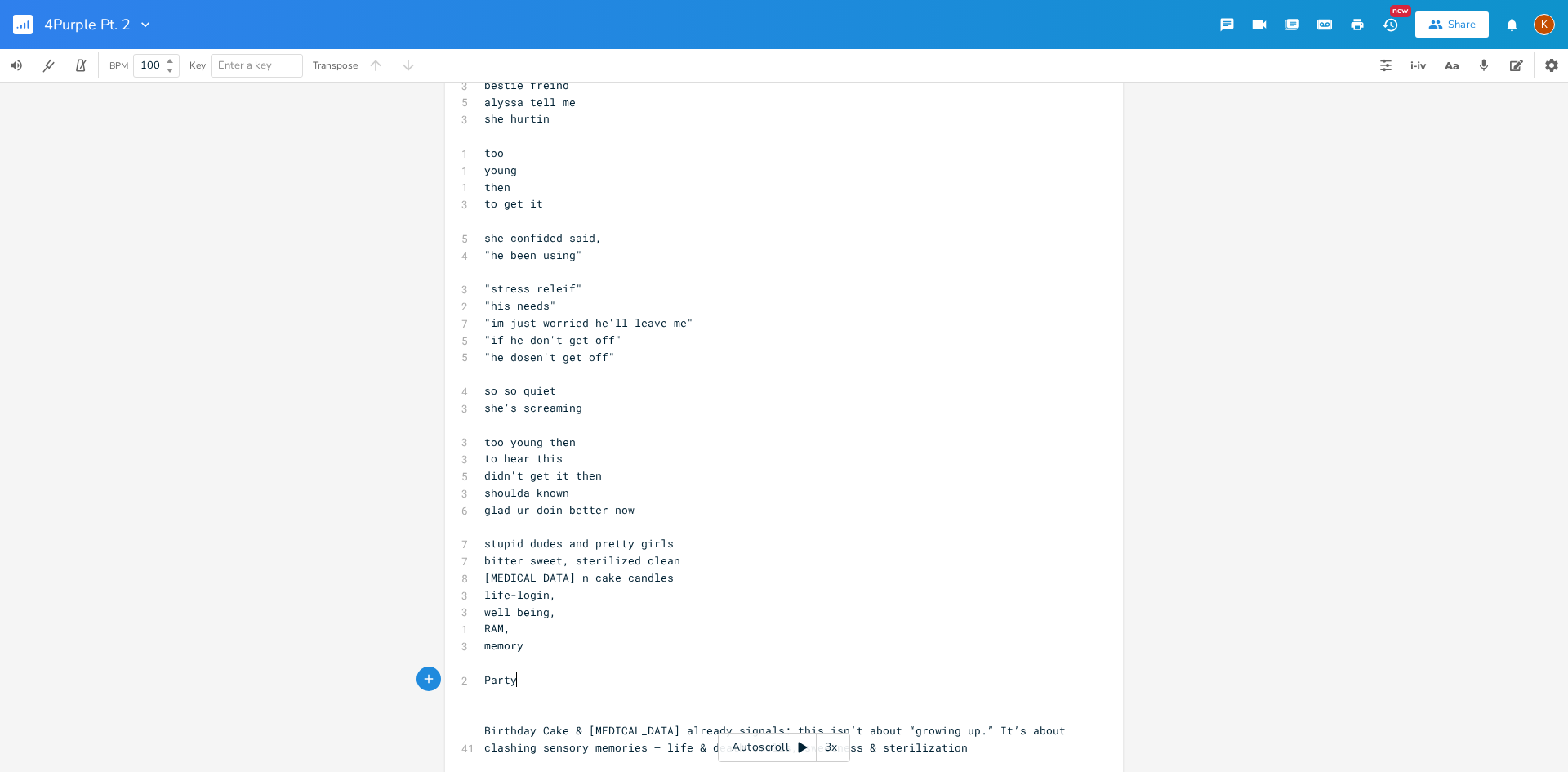
type textarea "PartyR"
type textarea "Room"
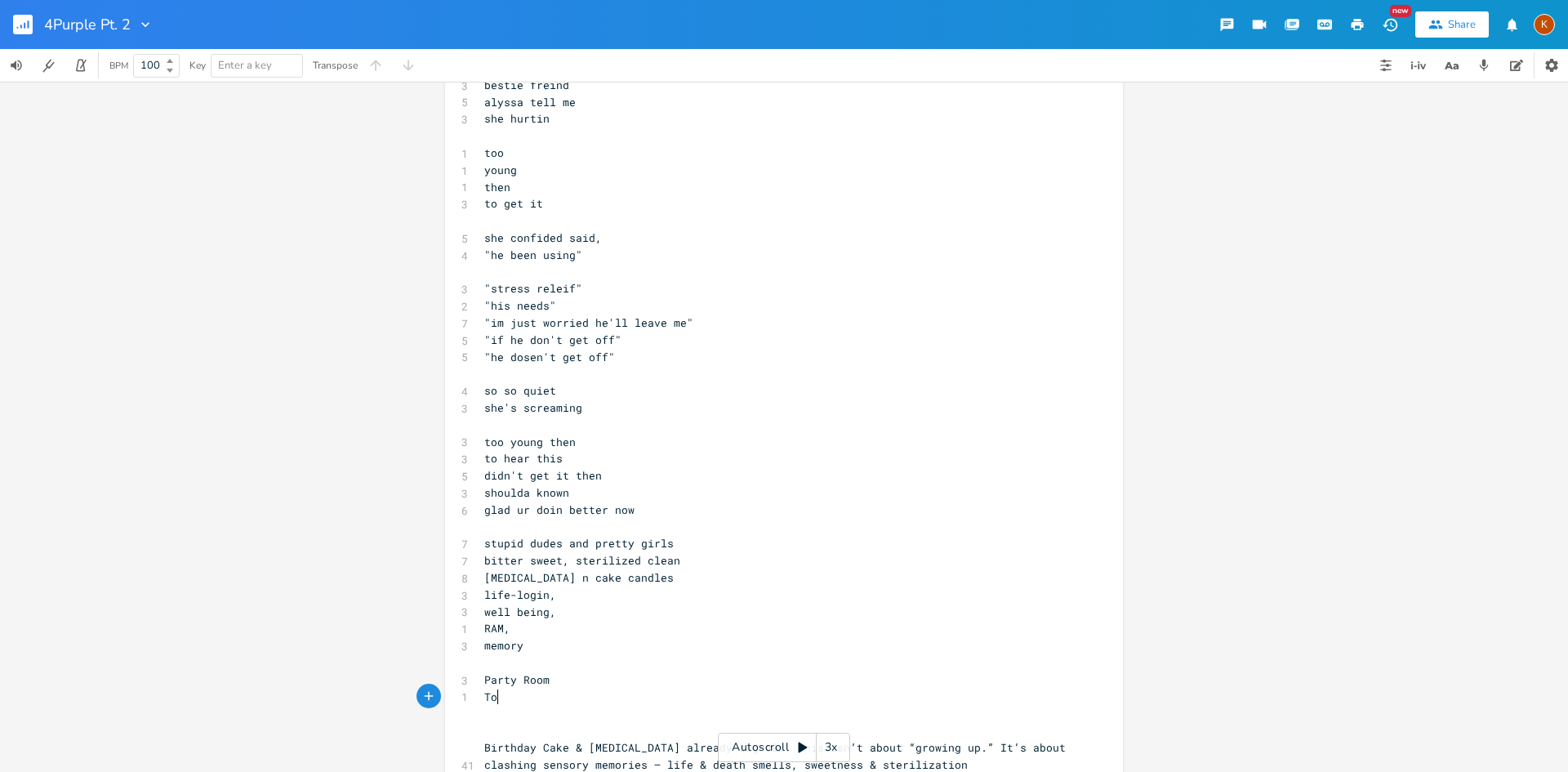
type textarea "Too"
type textarea "wo Balloons"
click at [19, 27] on rect "button" at bounding box center [22, 24] width 19 height 19
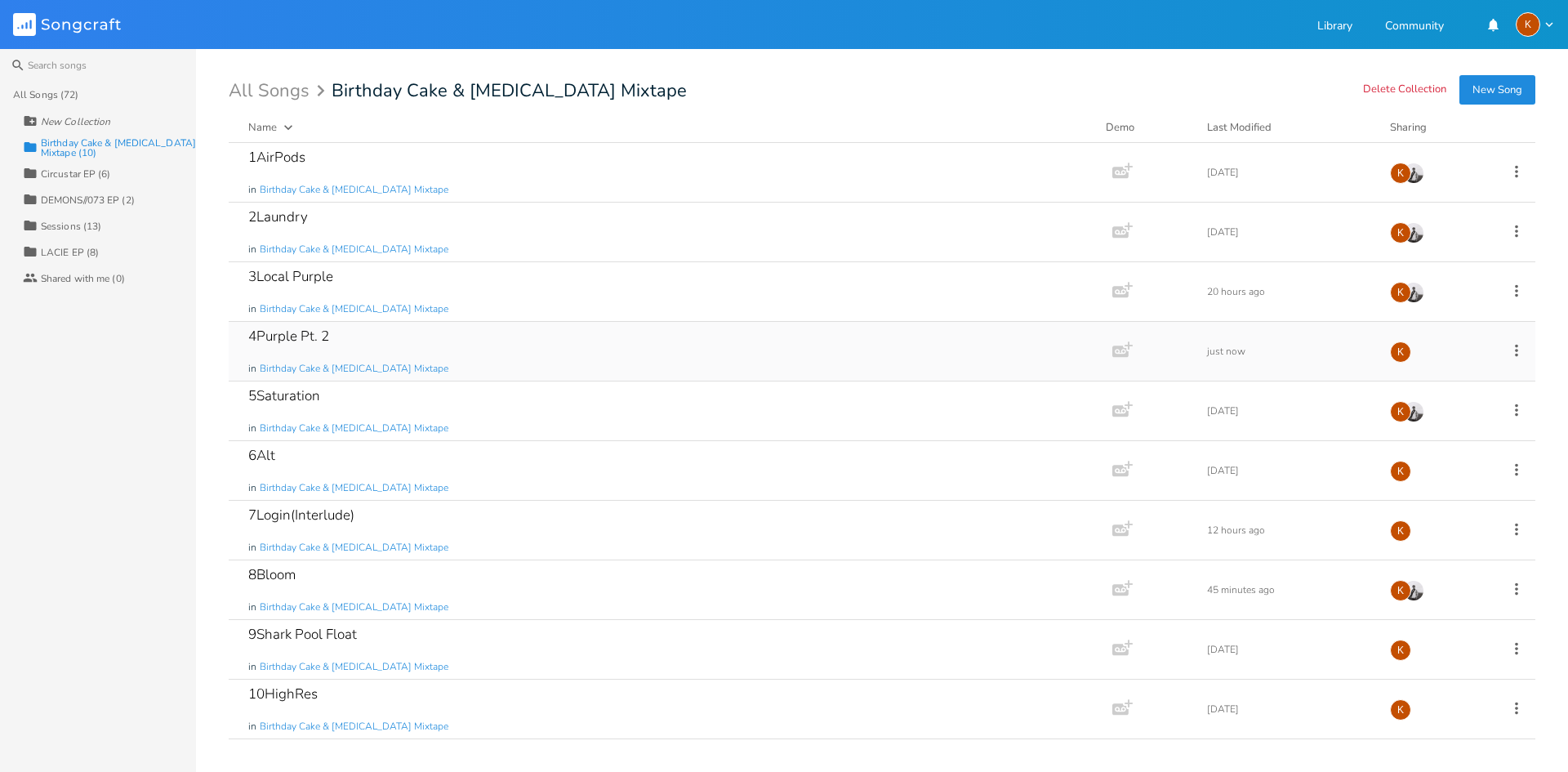
click at [1514, 354] on icon at bounding box center [1516, 351] width 18 height 18
click at [1461, 369] on li "Edit Rename" at bounding box center [1450, 375] width 131 height 28
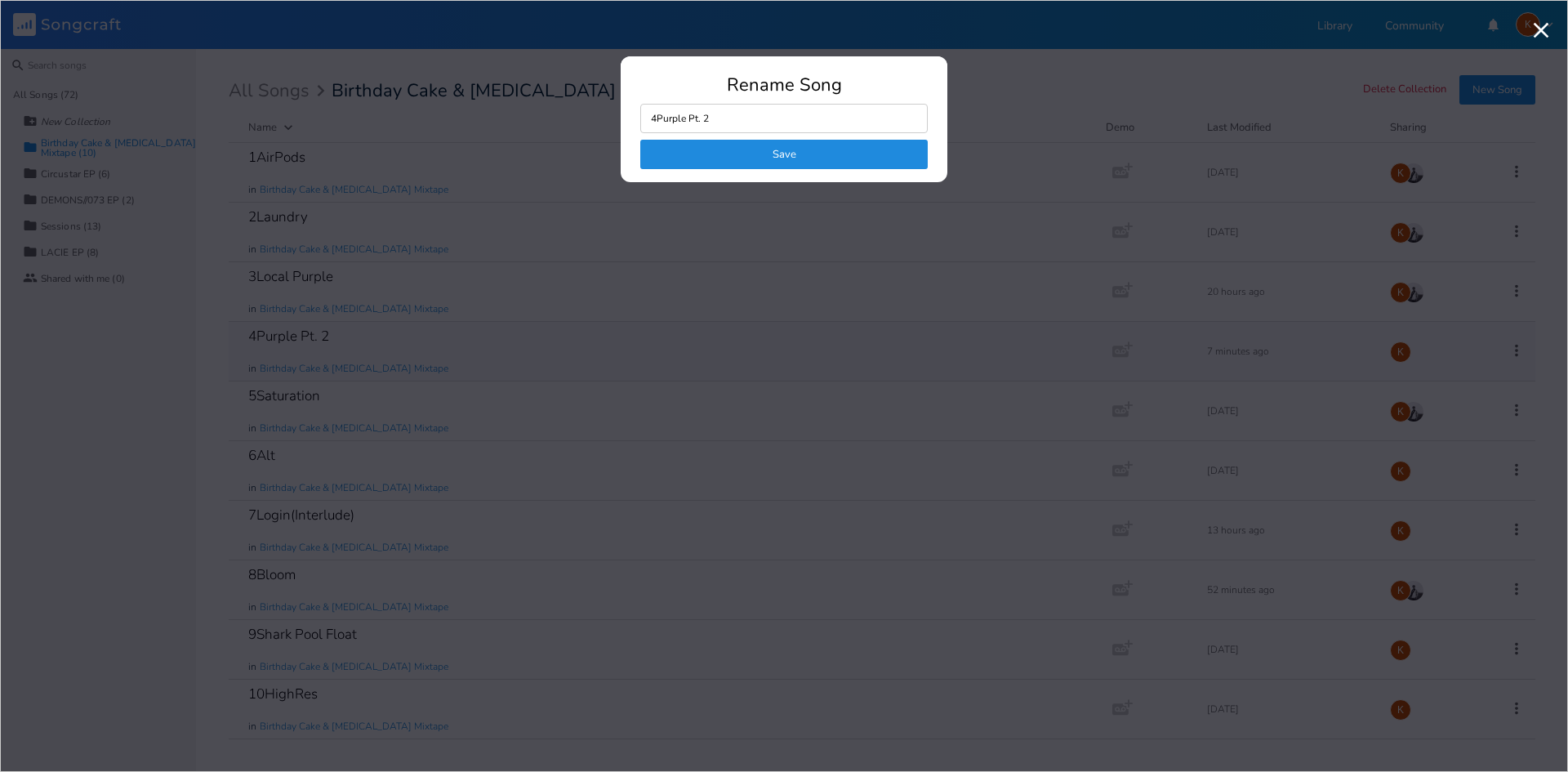
click at [816, 124] on input "4Purple Pt. 2" at bounding box center [784, 119] width 288 height 29
type input "4Purple Pt. 2 PARTYROOM"
click button "Save" at bounding box center [784, 155] width 288 height 29
